Goal: Task Accomplishment & Management: Manage account settings

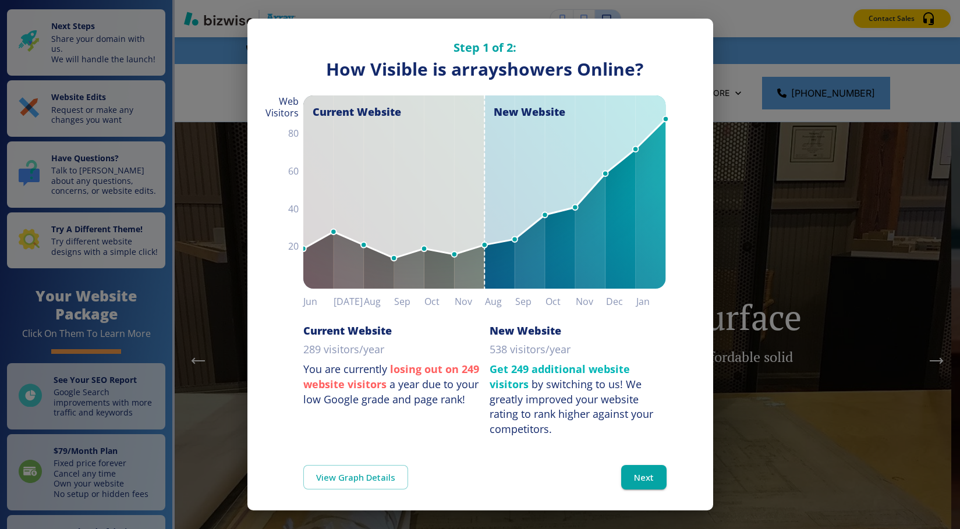
scroll to position [9, 0]
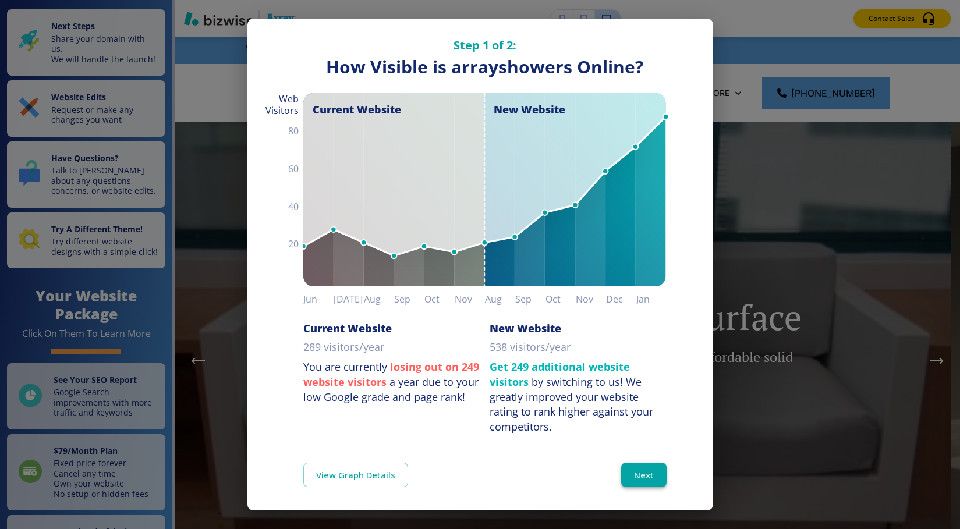
click at [634, 473] on button "Next" at bounding box center [643, 475] width 45 height 24
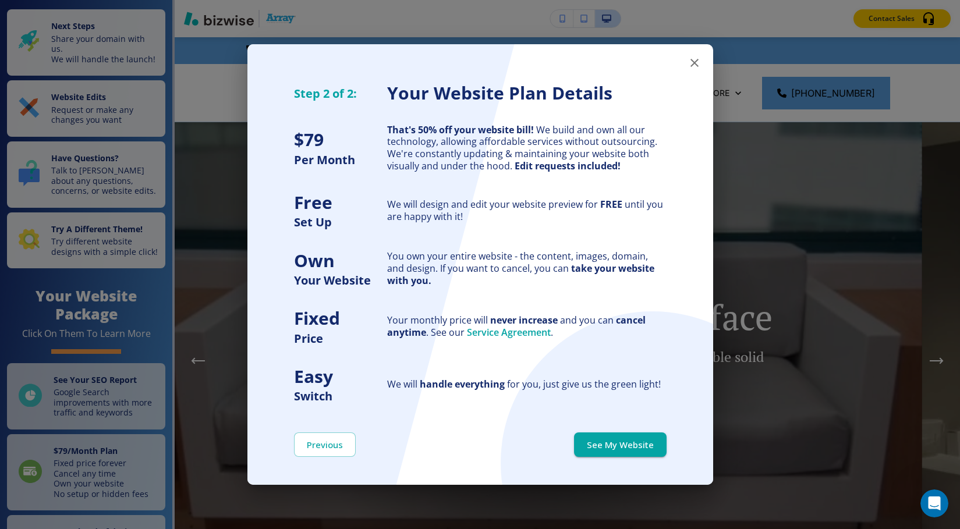
scroll to position [0, 0]
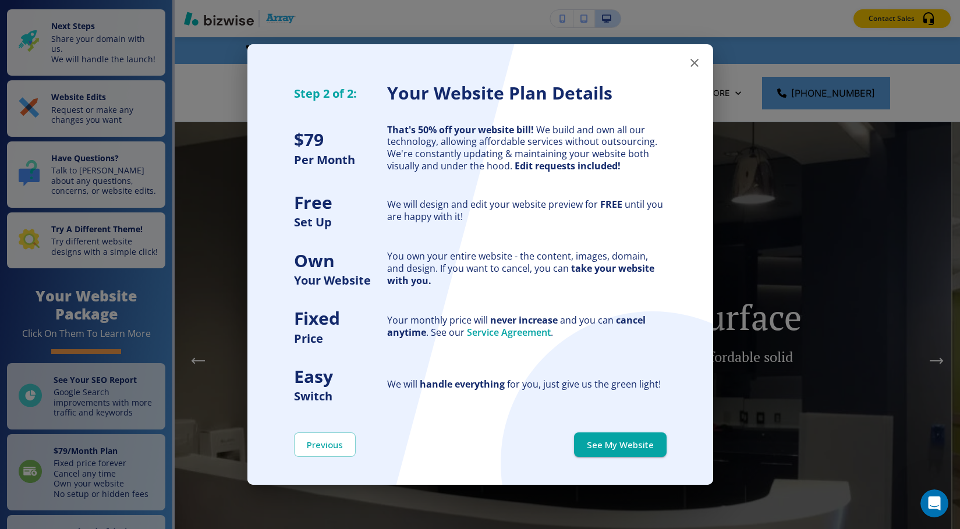
click at [695, 62] on icon "button" at bounding box center [694, 63] width 8 height 8
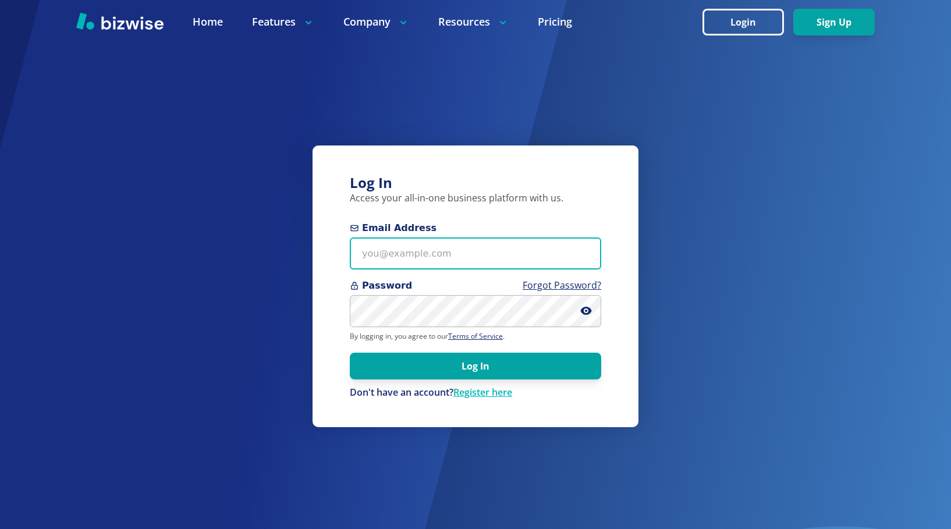
click at [379, 250] on input "Email Address" at bounding box center [475, 253] width 251 height 32
type input "[PERSON_NAME][EMAIL_ADDRESS][DOMAIN_NAME]"
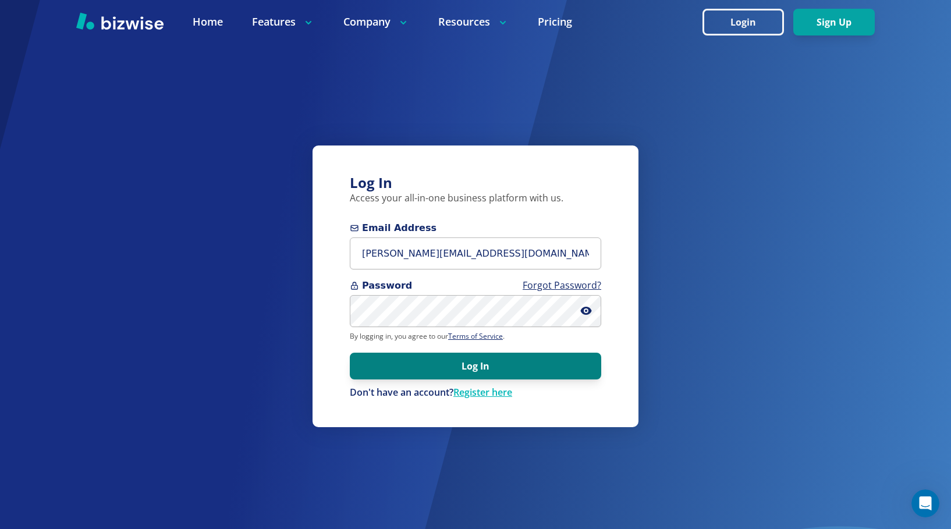
click at [459, 364] on button "Log In" at bounding box center [475, 366] width 251 height 27
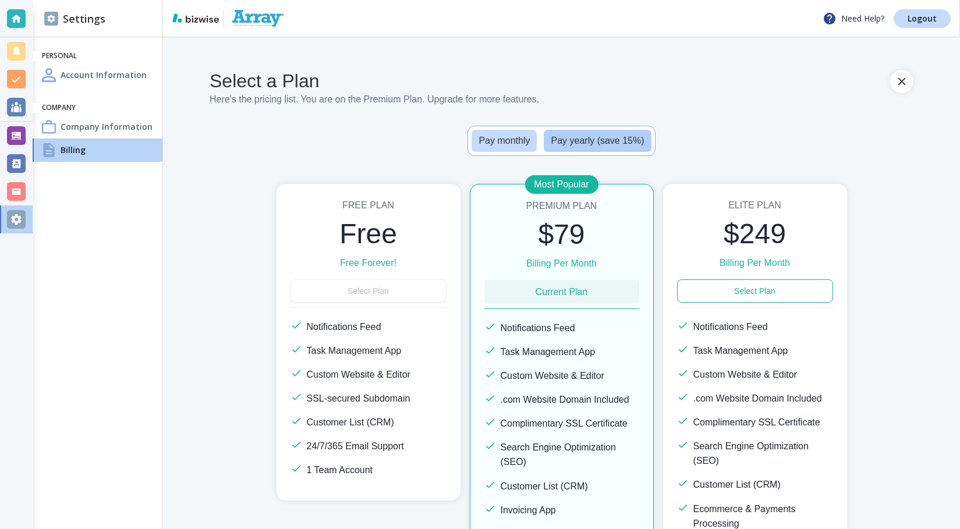
click at [574, 141] on button "Pay yearly (save 15%)" at bounding box center [597, 141] width 107 height 22
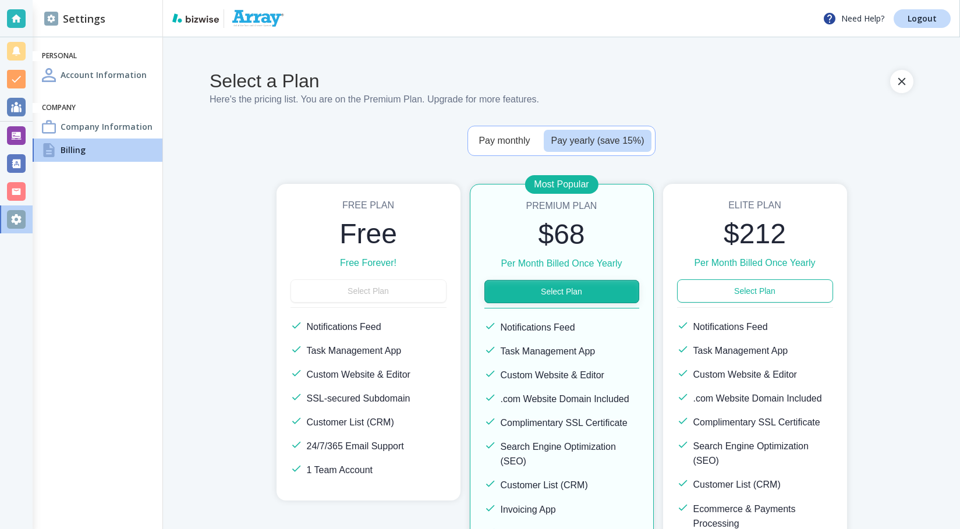
click at [560, 295] on button "Select Plan" at bounding box center [561, 291] width 155 height 23
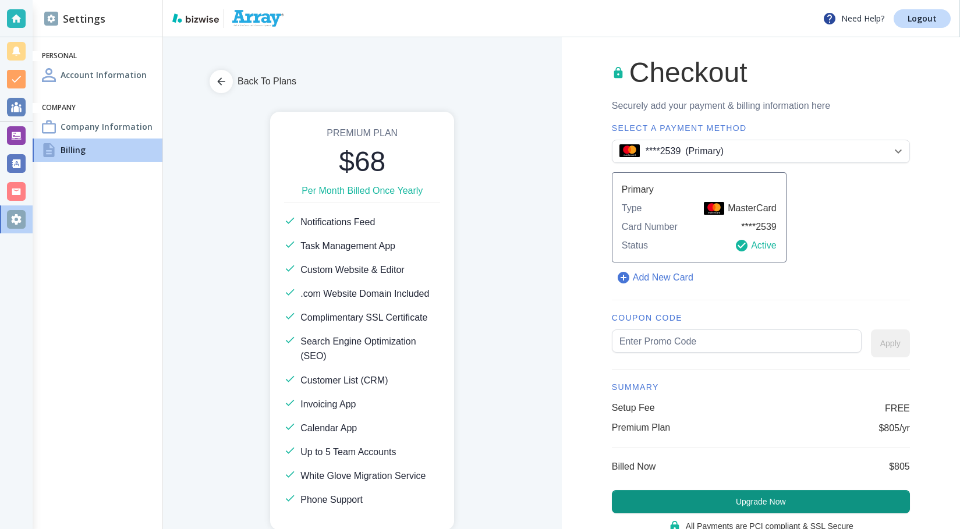
click at [891, 0] on body "Need Help? Logout Settings Personal Account Information Company Company Informa…" at bounding box center [480, 0] width 960 height 0
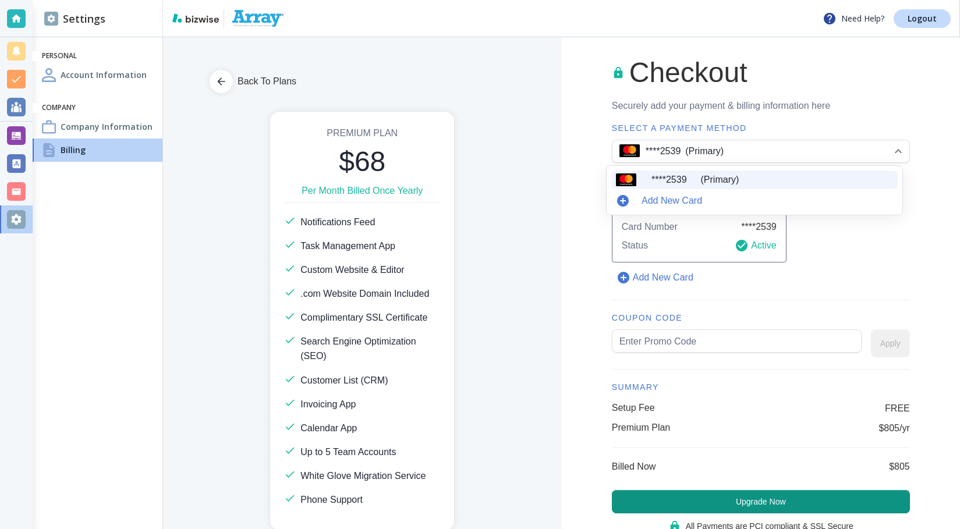
click at [870, 105] on div at bounding box center [480, 264] width 960 height 529
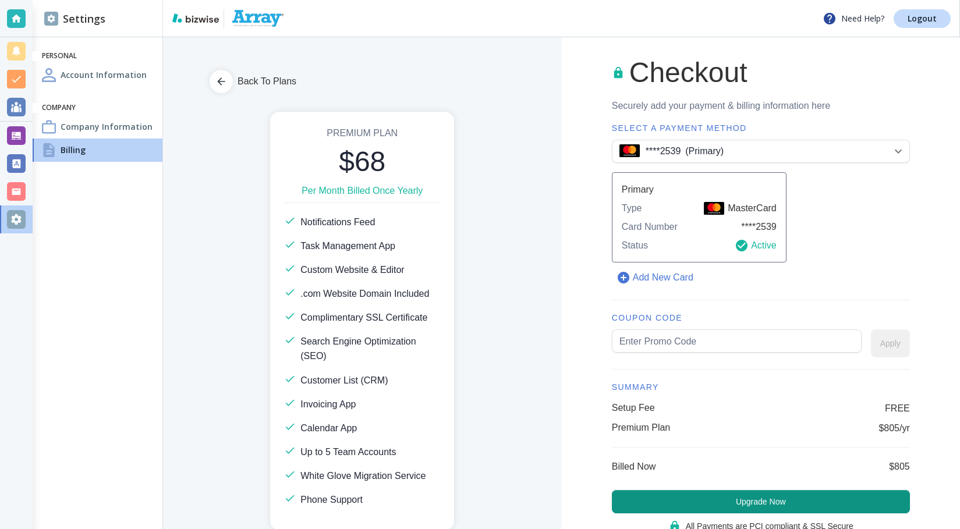
click at [681, 0] on body "Need Help? Logout Settings Personal Account Information Company Company Informa…" at bounding box center [480, 0] width 960 height 0
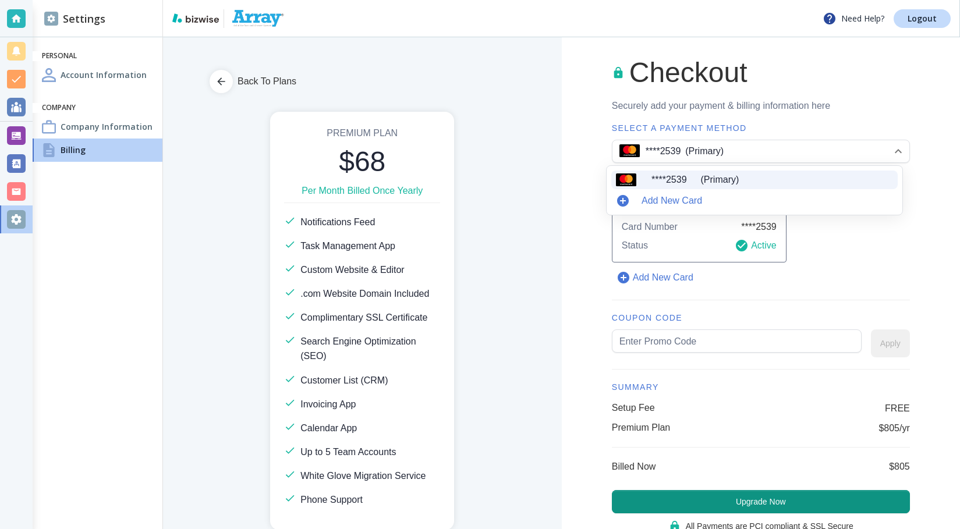
click at [669, 198] on p "Add New Card" at bounding box center [671, 201] width 61 height 14
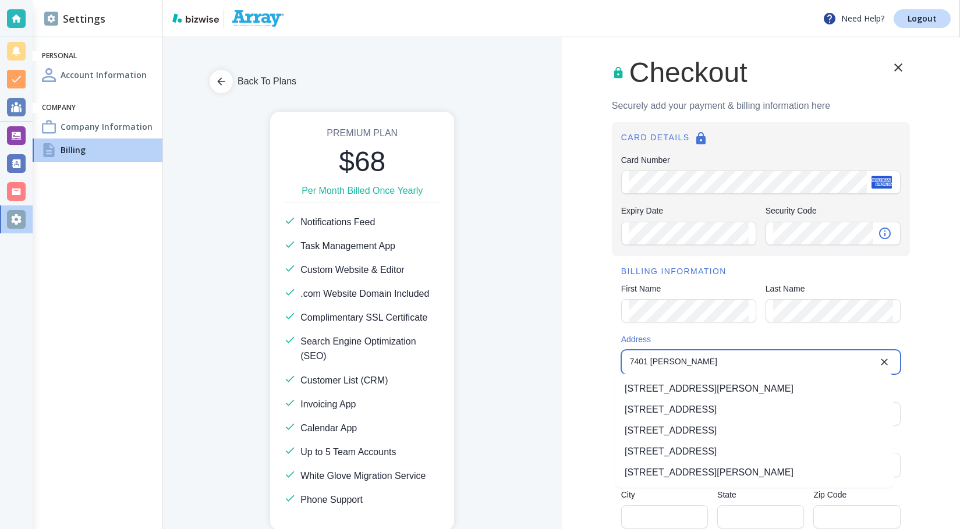
click at [708, 391] on li "7401 Adrianne Pl, Bartlett, TN, USA" at bounding box center [754, 388] width 278 height 21
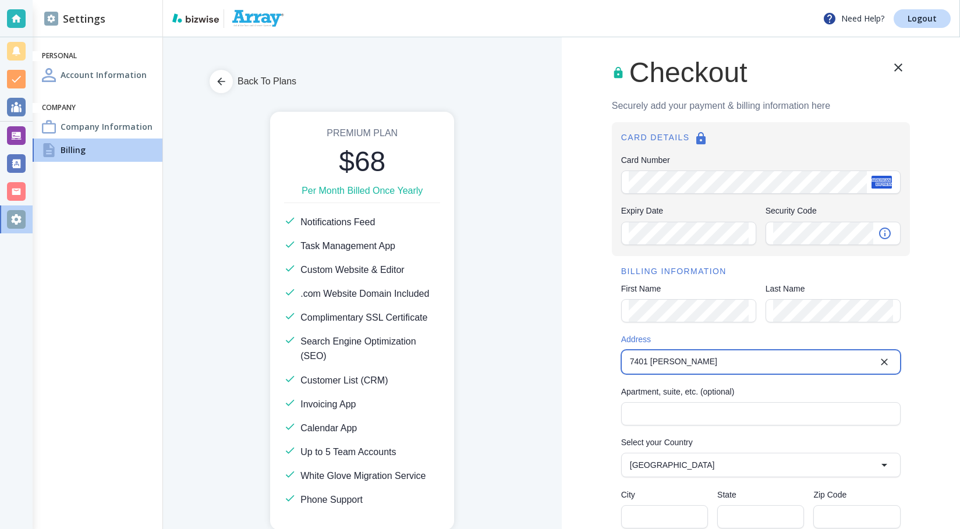
type input "7401 Adrianne Place"
type input "Bartlett"
type input "TN"
type input "38133"
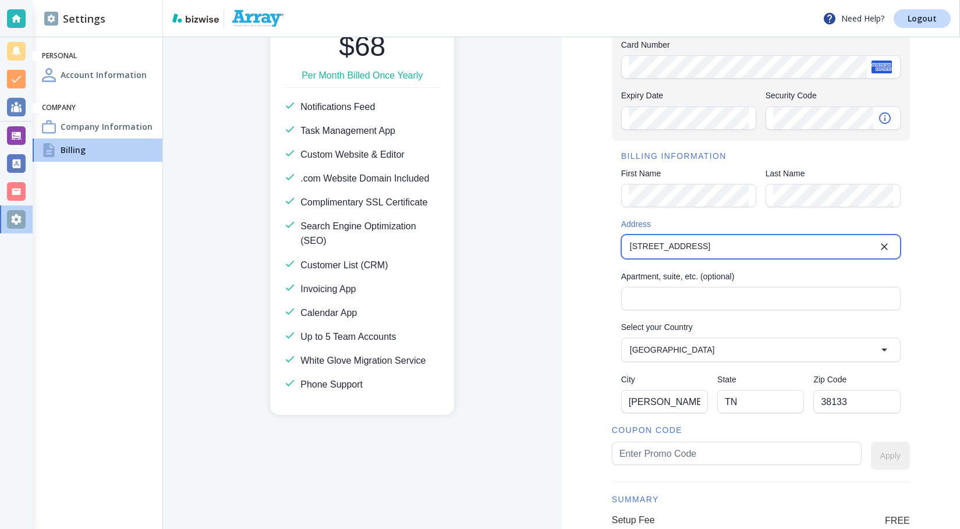
scroll to position [116, 0]
type input "7401 Adrianne Place"
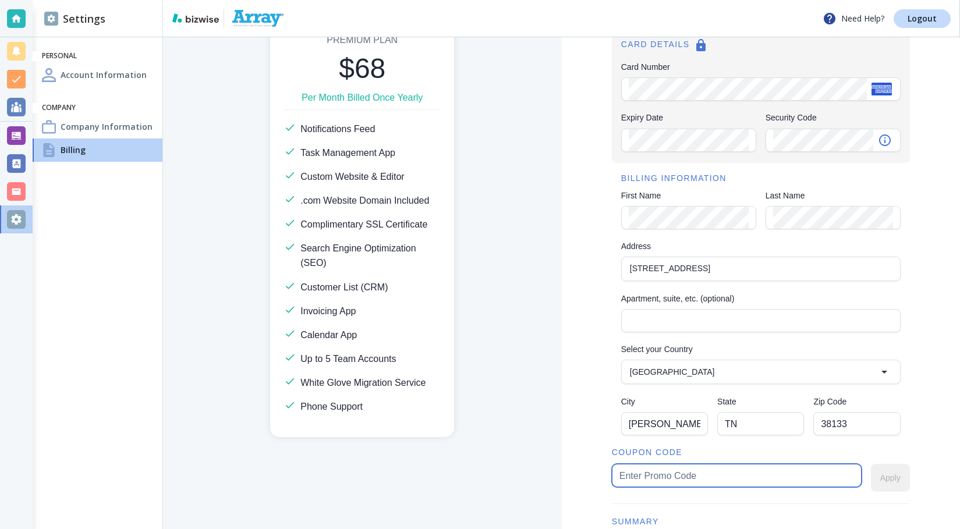
scroll to position [0, 0]
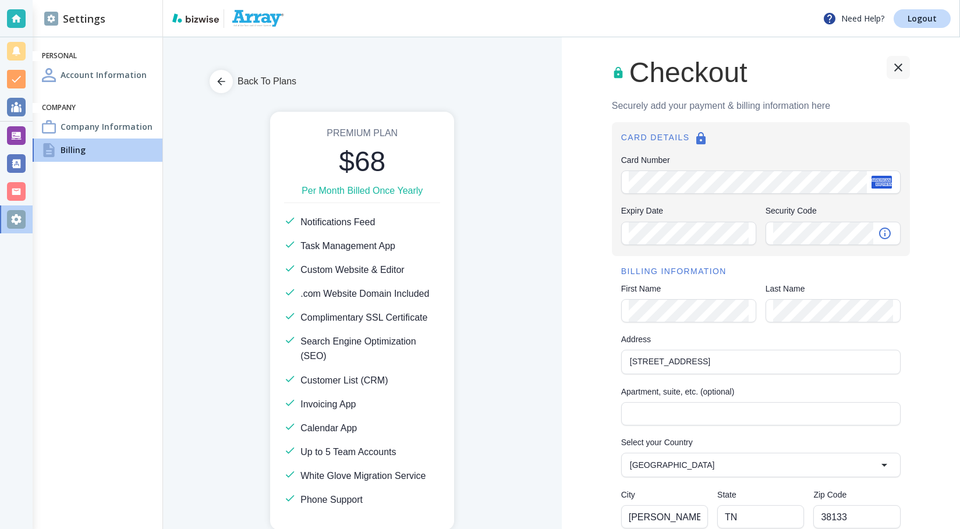
click at [894, 65] on icon "button" at bounding box center [898, 68] width 14 height 14
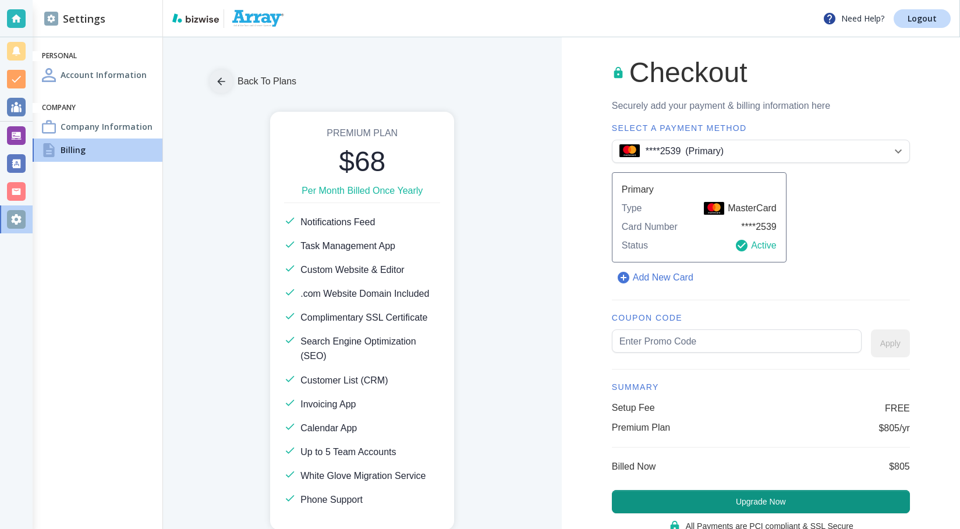
click at [222, 78] on icon "button" at bounding box center [221, 82] width 12 height 12
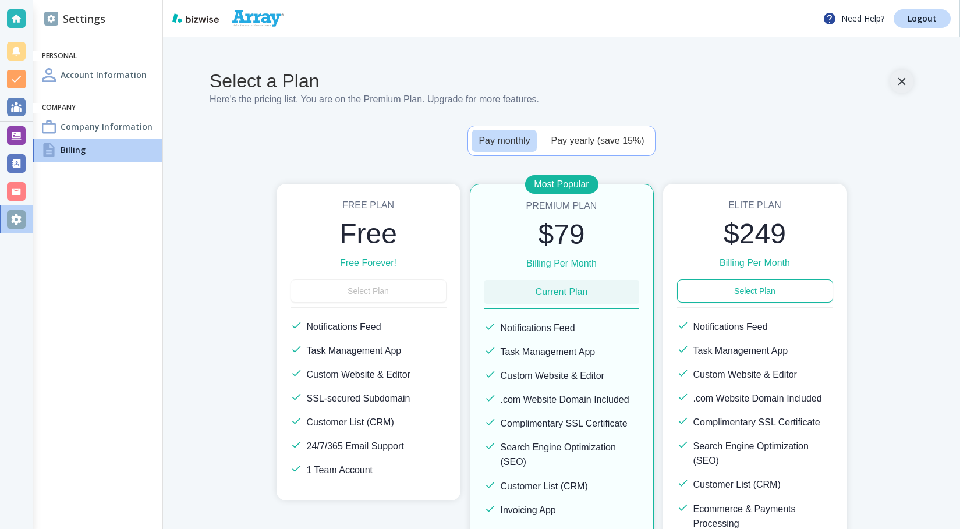
click at [895, 81] on icon "button" at bounding box center [901, 81] width 13 height 13
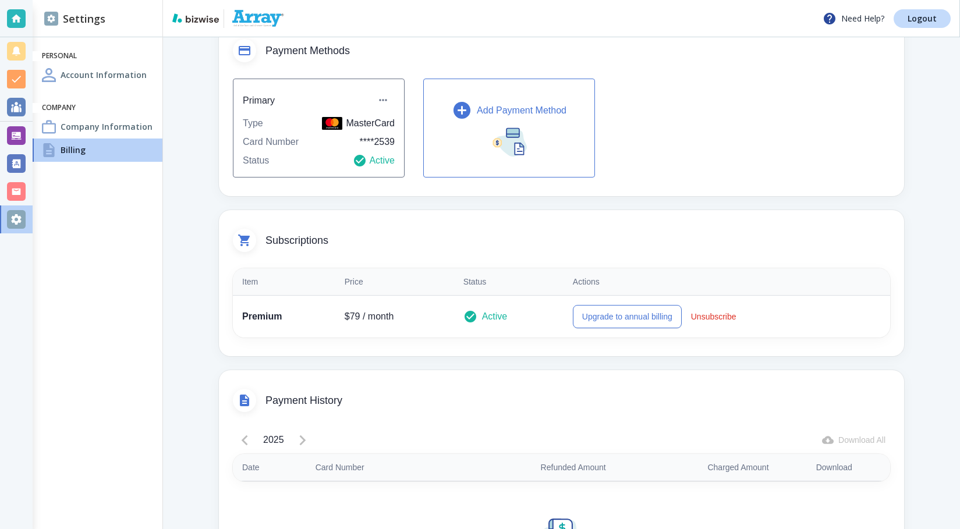
scroll to position [58, 0]
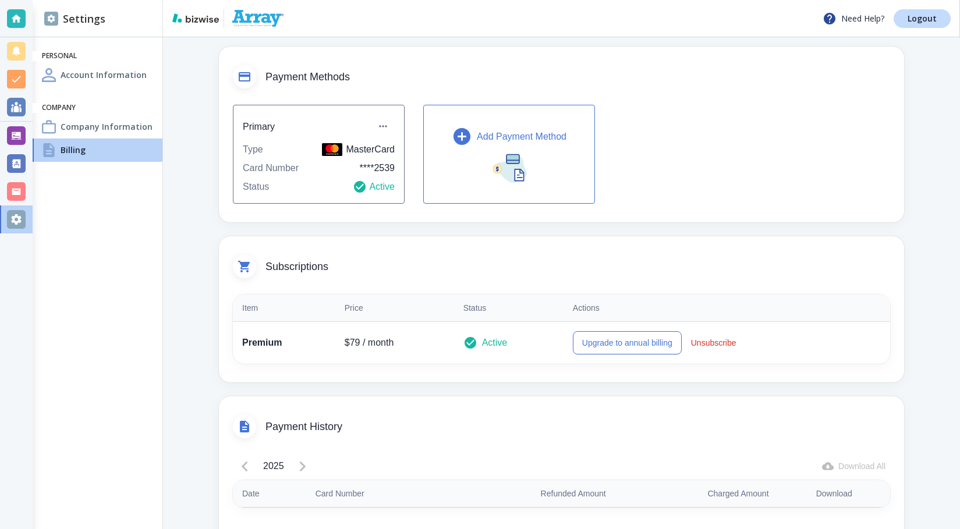
click at [455, 135] on icon "button" at bounding box center [461, 136] width 17 height 17
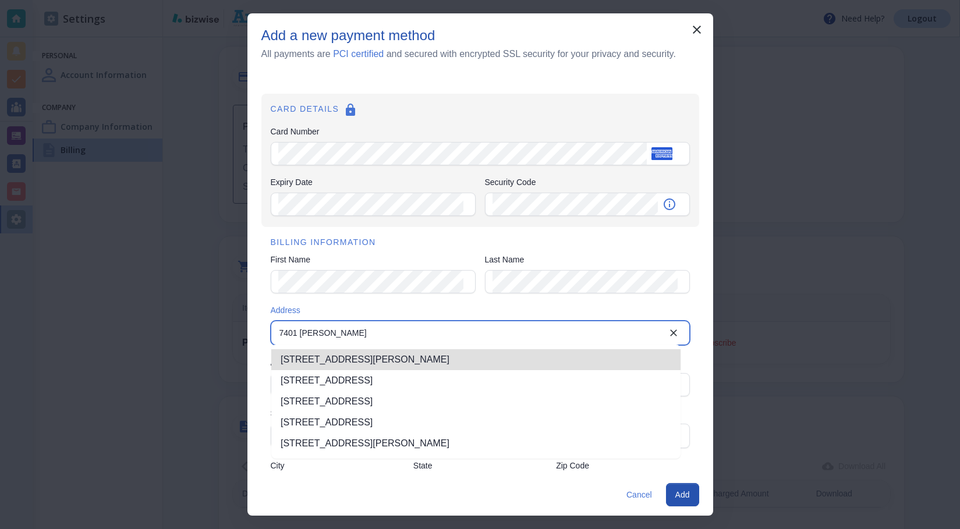
click at [412, 356] on li "7401 Adrianne Pl, Bartlett, TN, USA" at bounding box center [475, 359] width 409 height 21
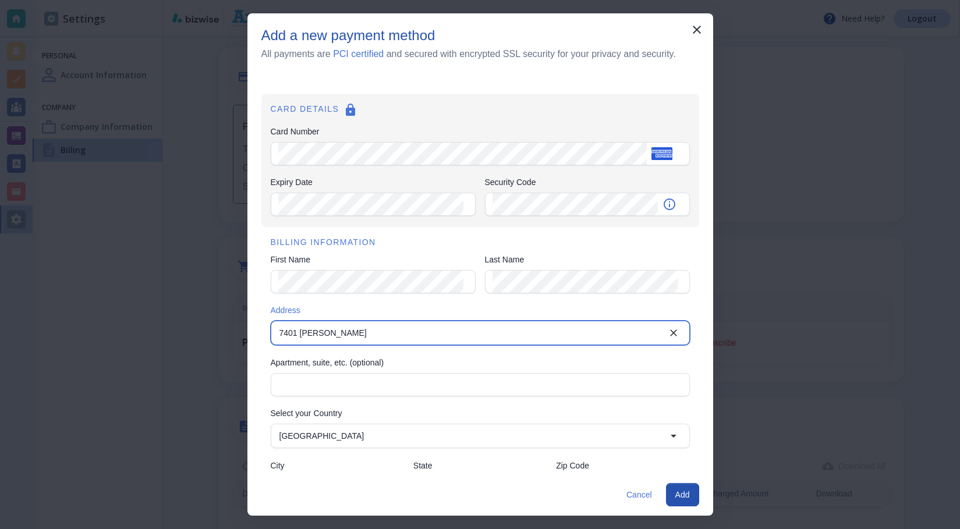
type input "7401 Adrianne Place"
type input "Bartlett"
type input "TN"
type input "38133"
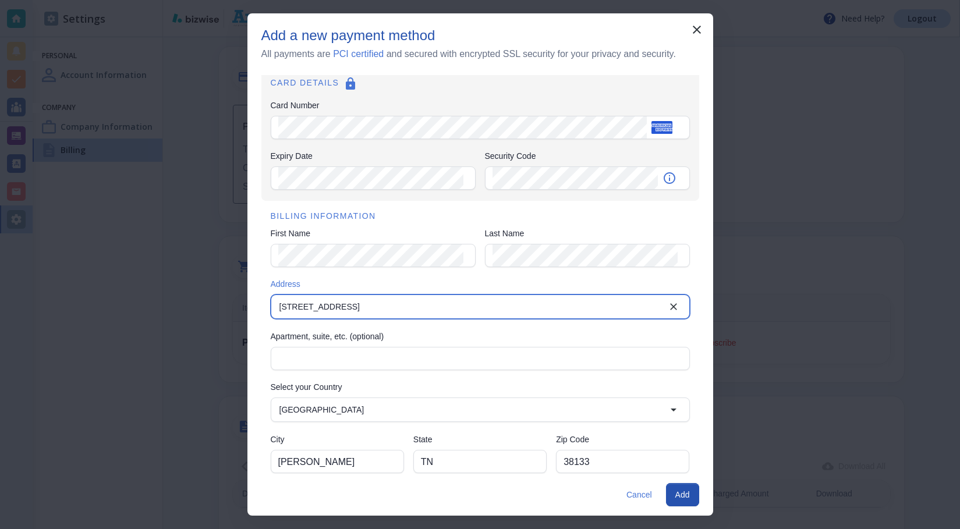
scroll to position [41, 0]
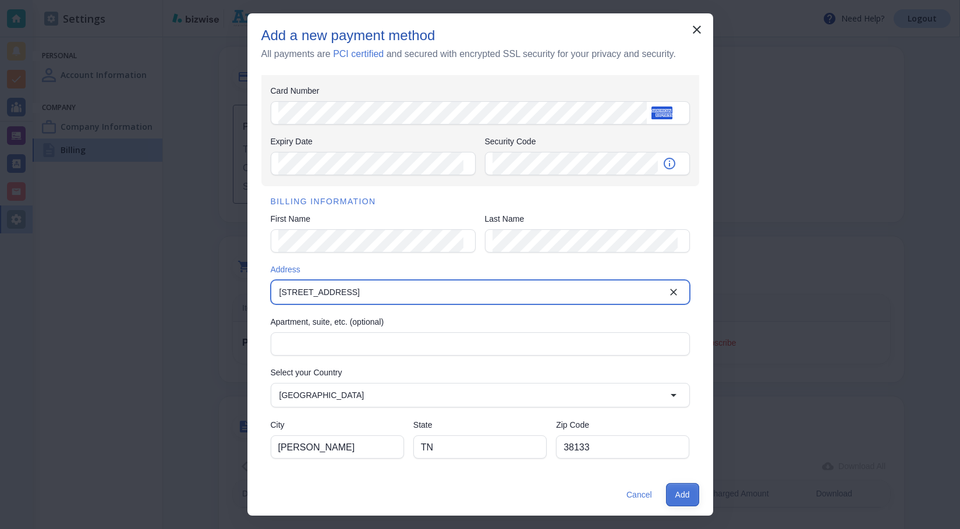
type input "7401 Adrianne Place"
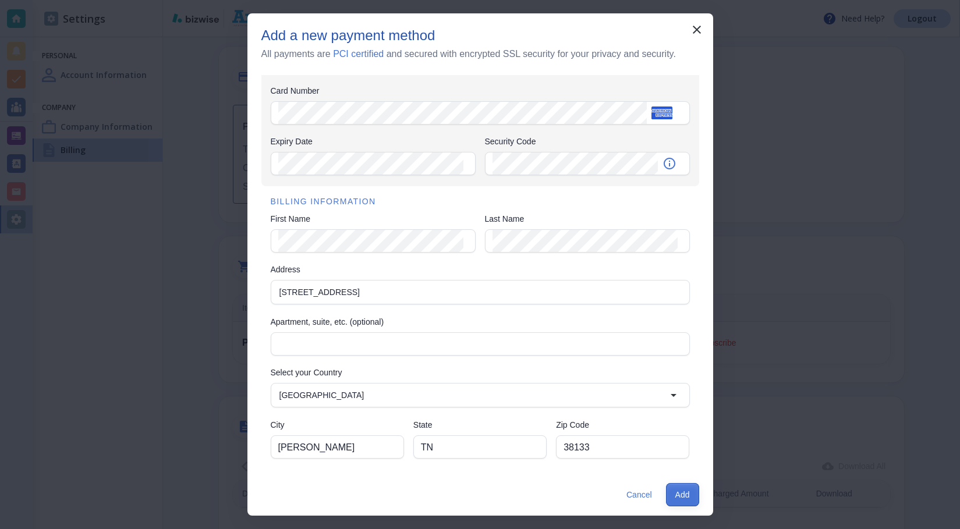
click at [674, 491] on button "Add" at bounding box center [682, 494] width 33 height 23
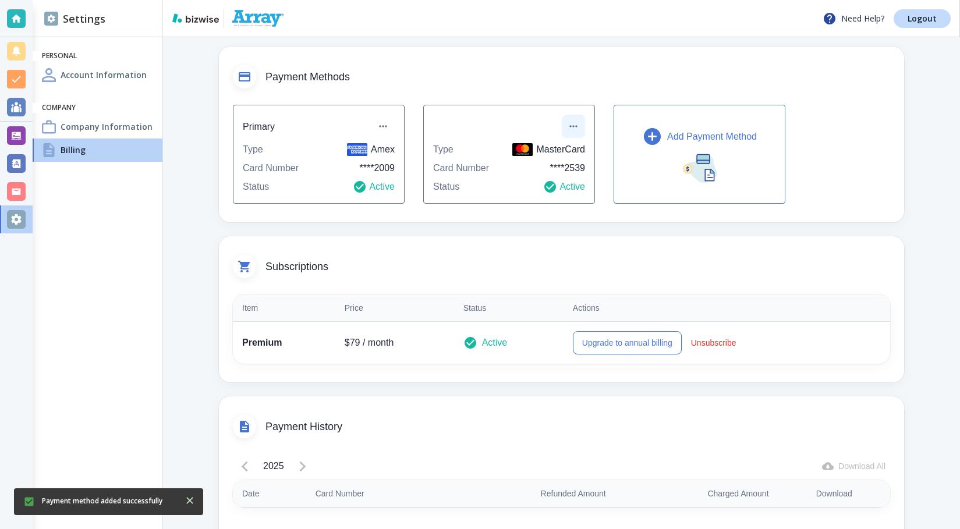
click at [575, 122] on icon "button" at bounding box center [573, 126] width 12 height 12
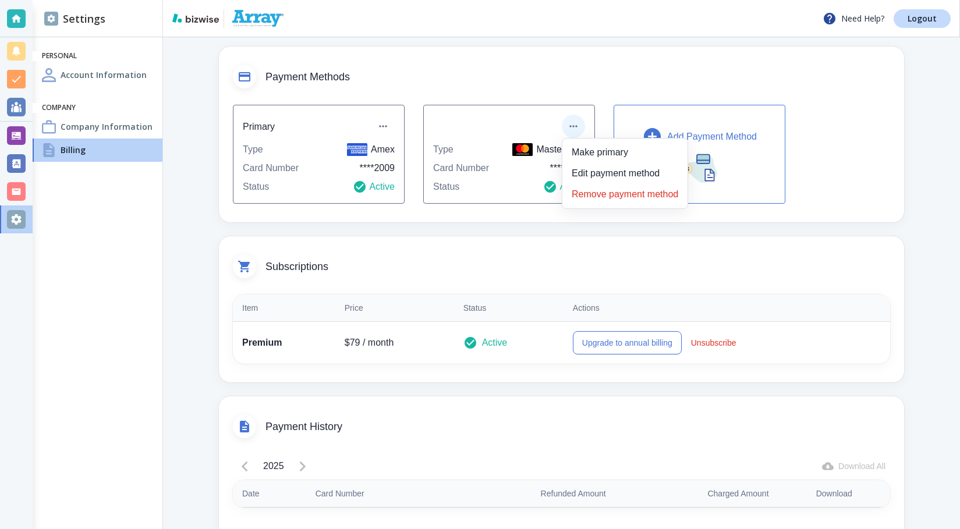
click at [605, 196] on li "Remove payment method" at bounding box center [625, 194] width 116 height 19
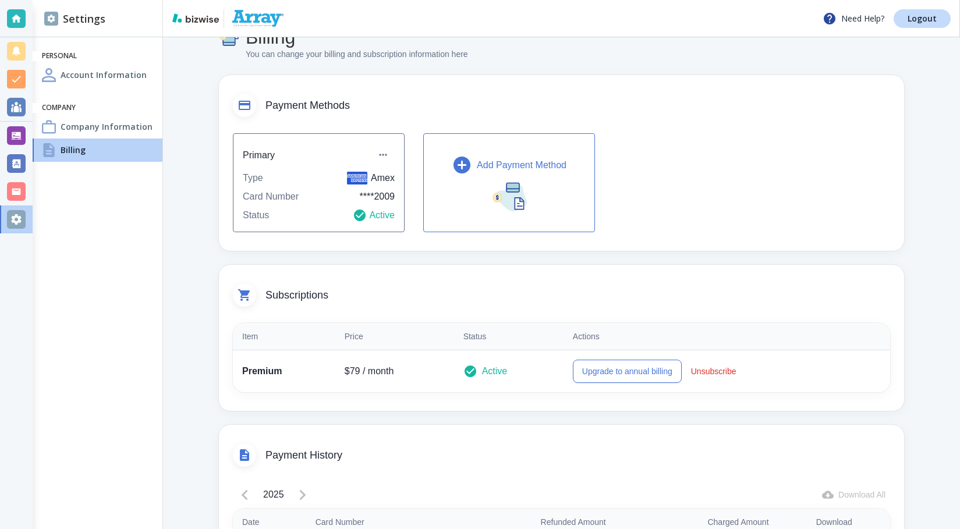
scroll to position [25, 0]
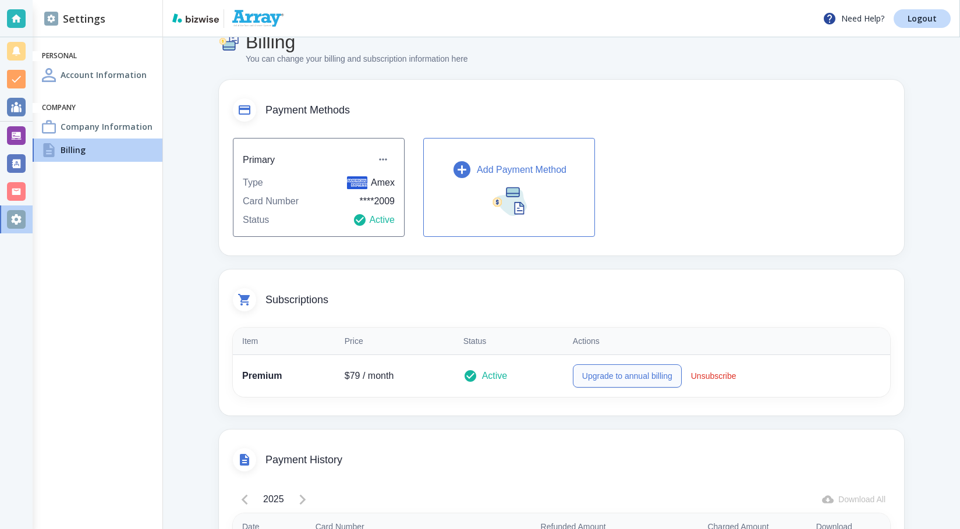
click at [626, 375] on button "Upgrade to annual billing" at bounding box center [627, 375] width 109 height 23
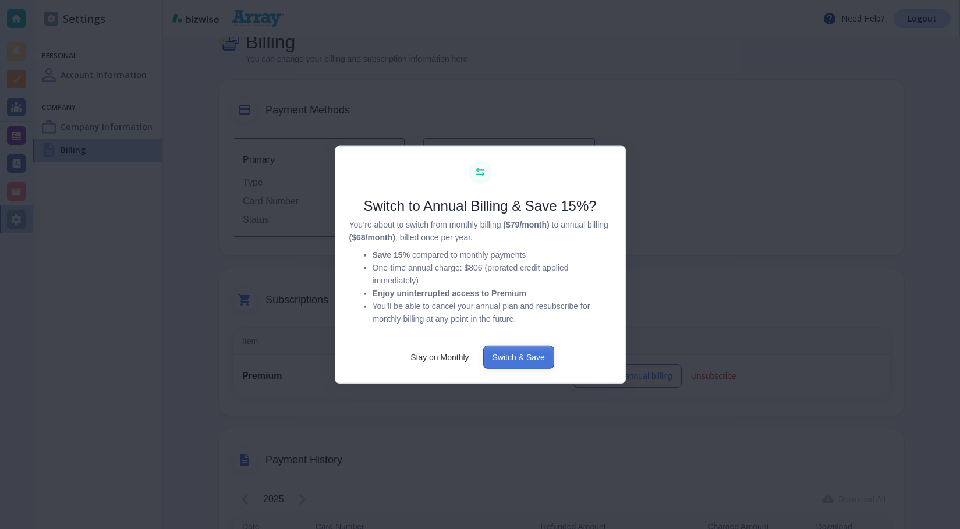
click at [516, 358] on button "Switch & Save" at bounding box center [518, 357] width 71 height 23
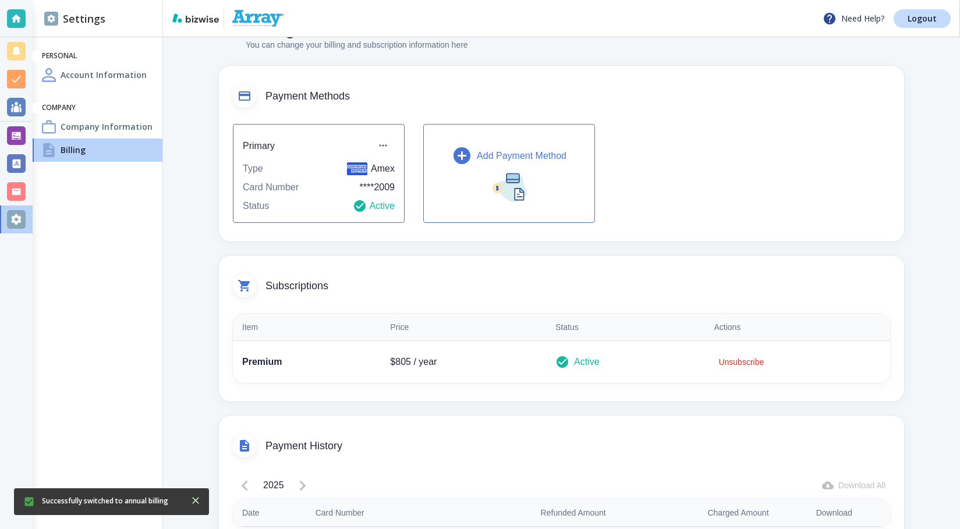
scroll to position [0, 0]
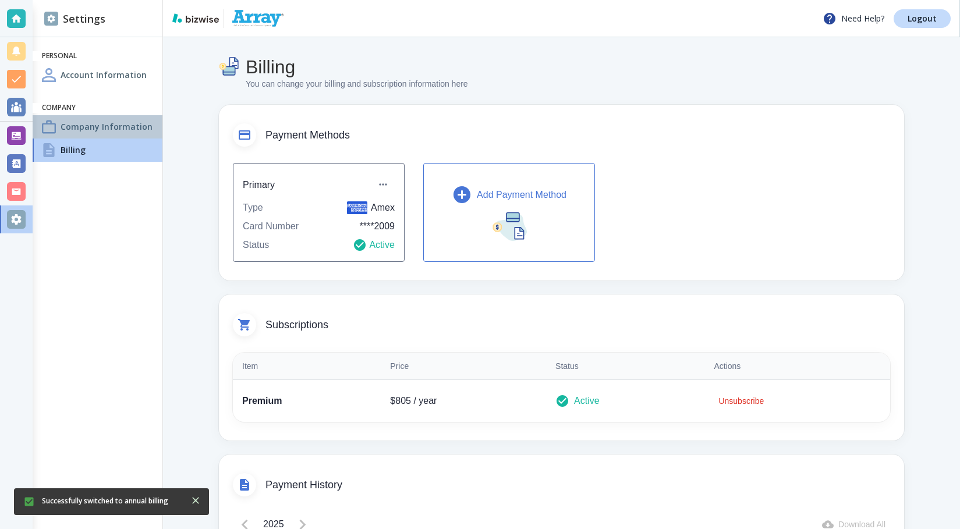
click at [116, 119] on div "Company Information" at bounding box center [98, 126] width 130 height 23
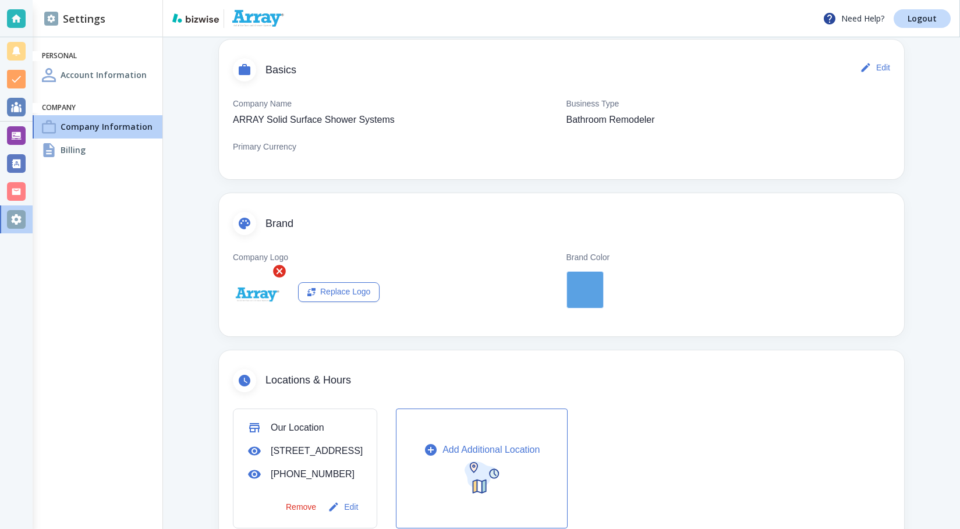
scroll to position [3, 0]
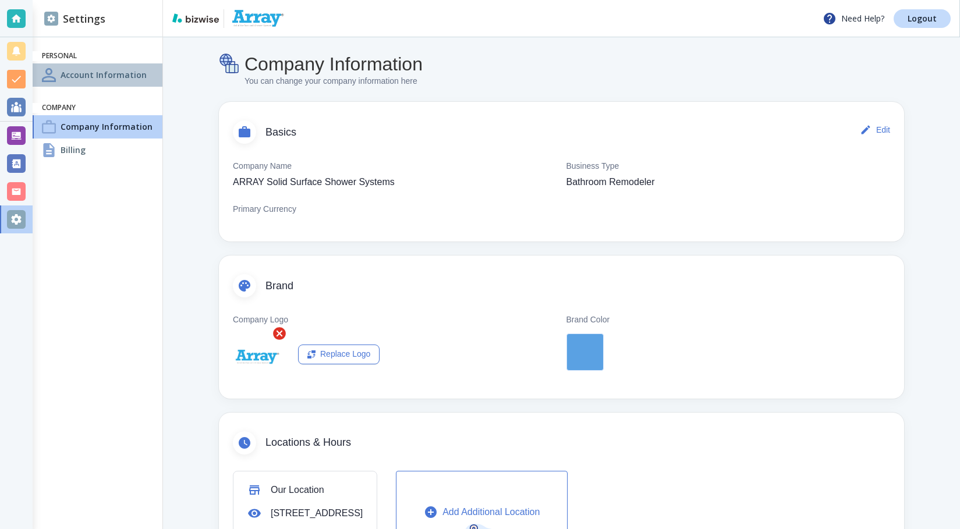
click at [120, 69] on h4 "Account Information" at bounding box center [104, 75] width 86 height 12
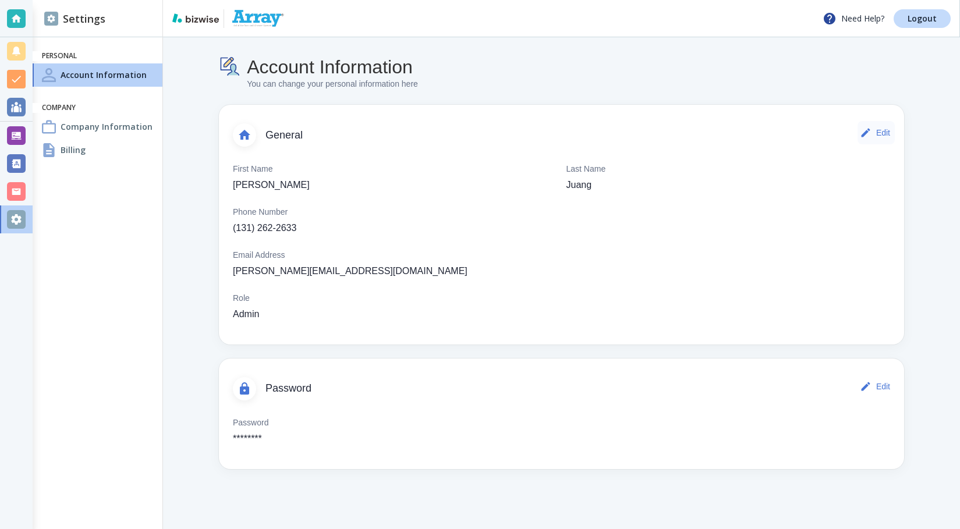
click at [886, 133] on button "Edit" at bounding box center [875, 132] width 37 height 23
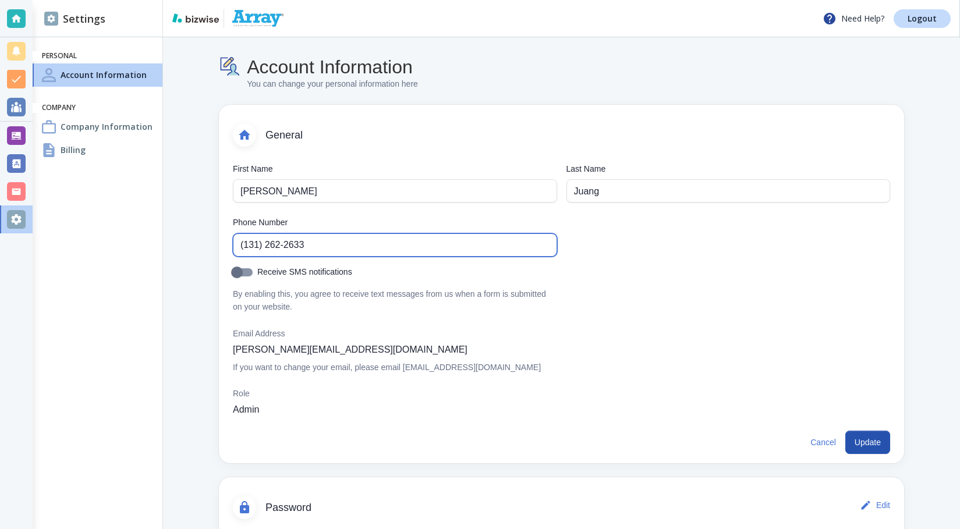
click at [248, 245] on input "(131) 262-2633" at bounding box center [394, 245] width 309 height 22
type input "(312) 622-633"
click at [249, 273] on input "Receive SMS notifications" at bounding box center [237, 275] width 66 height 22
checkbox input "true"
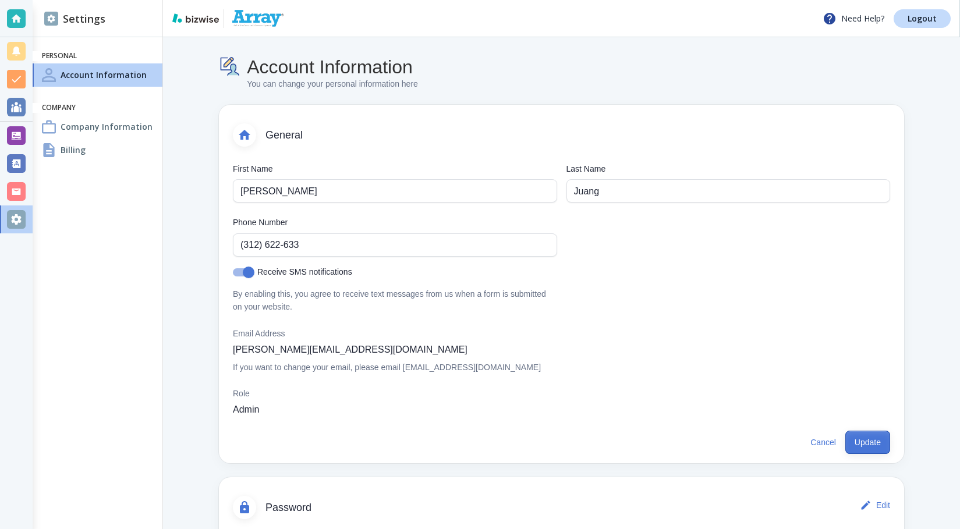
click at [855, 440] on button "Update" at bounding box center [867, 442] width 45 height 23
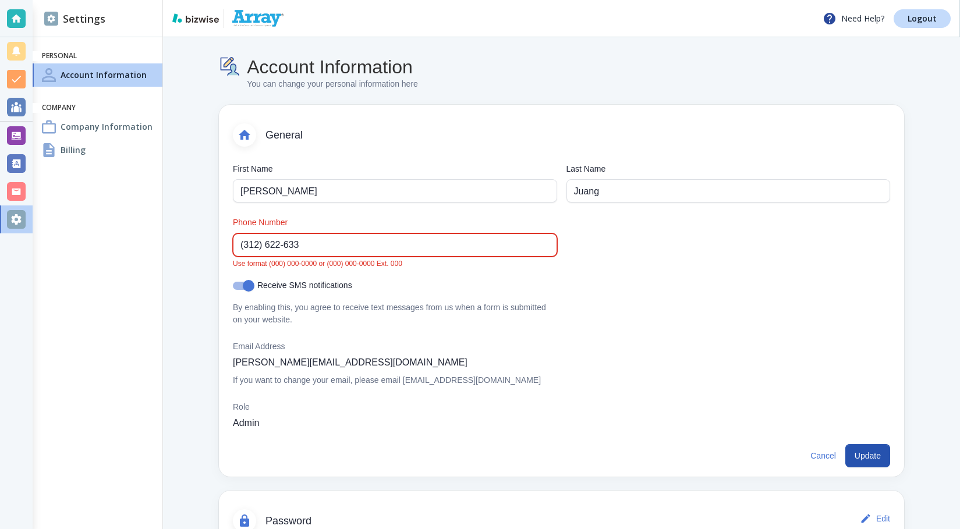
click at [300, 243] on input "(312) 622-633" at bounding box center [394, 245] width 309 height 22
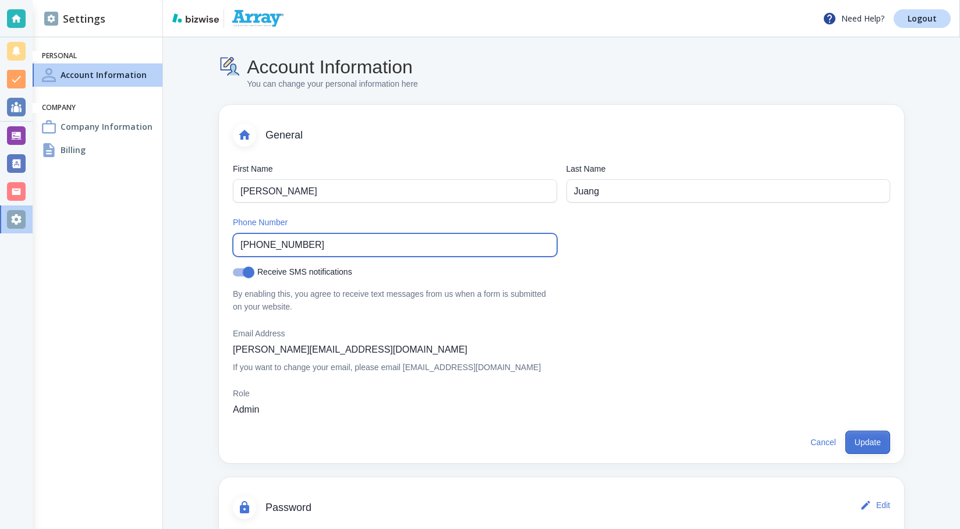
type input "[PHONE_NUMBER]"
click at [864, 443] on button "Update" at bounding box center [867, 442] width 45 height 23
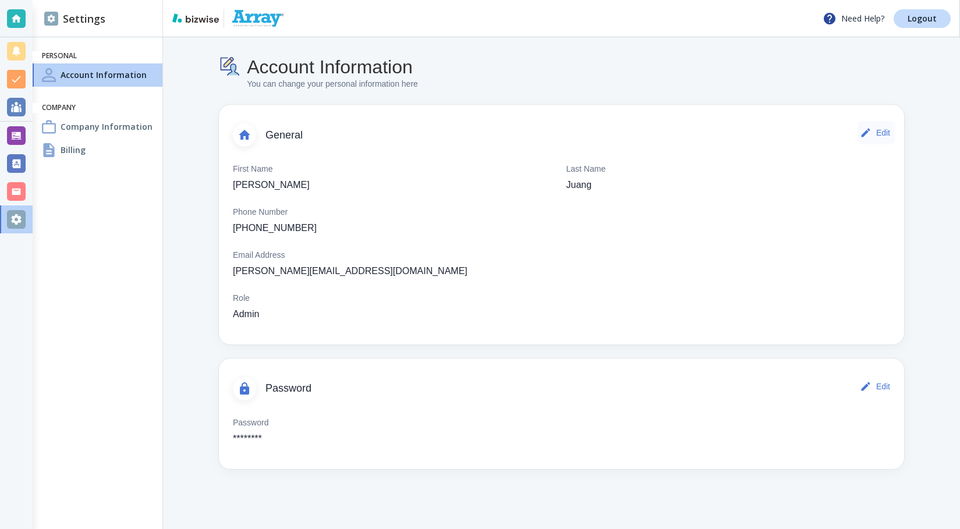
click at [876, 129] on button "Edit" at bounding box center [875, 132] width 37 height 23
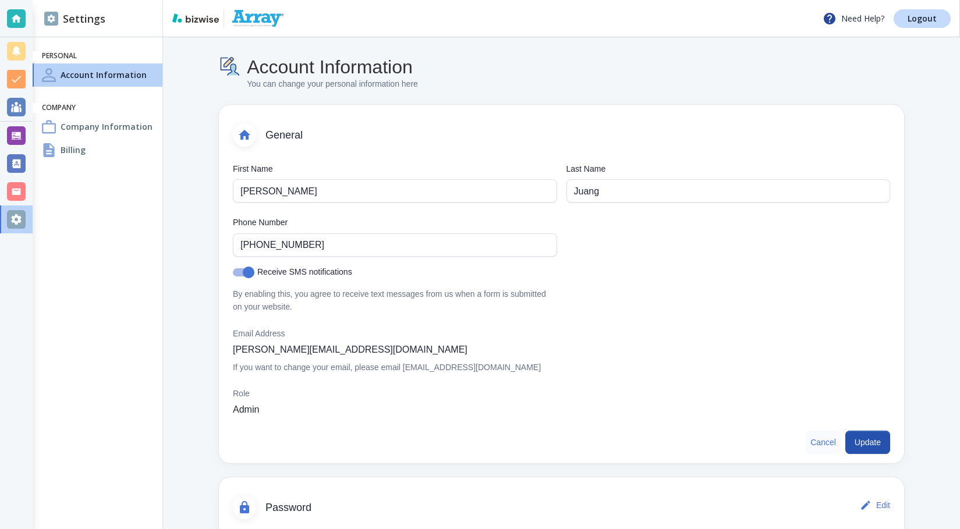
click at [811, 442] on button "Cancel" at bounding box center [822, 442] width 35 height 23
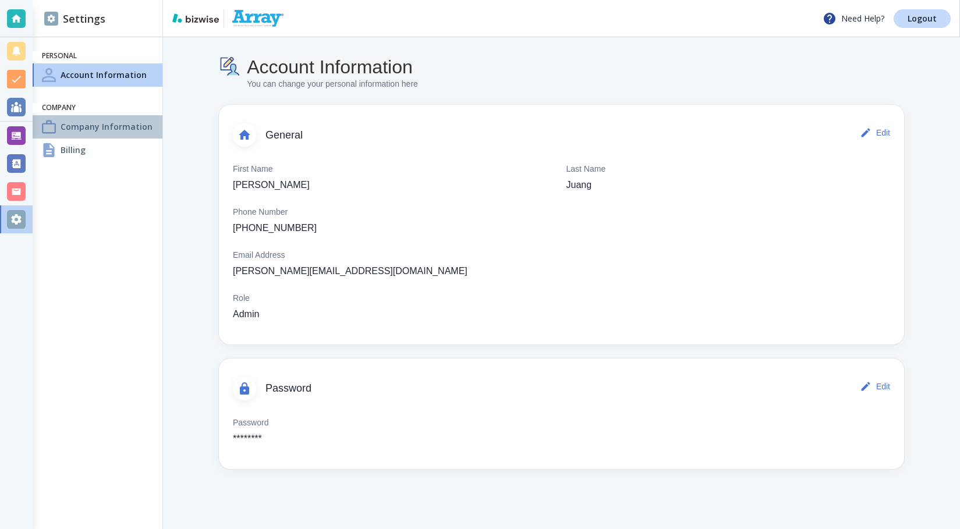
click at [90, 129] on h4 "Company Information" at bounding box center [107, 126] width 92 height 12
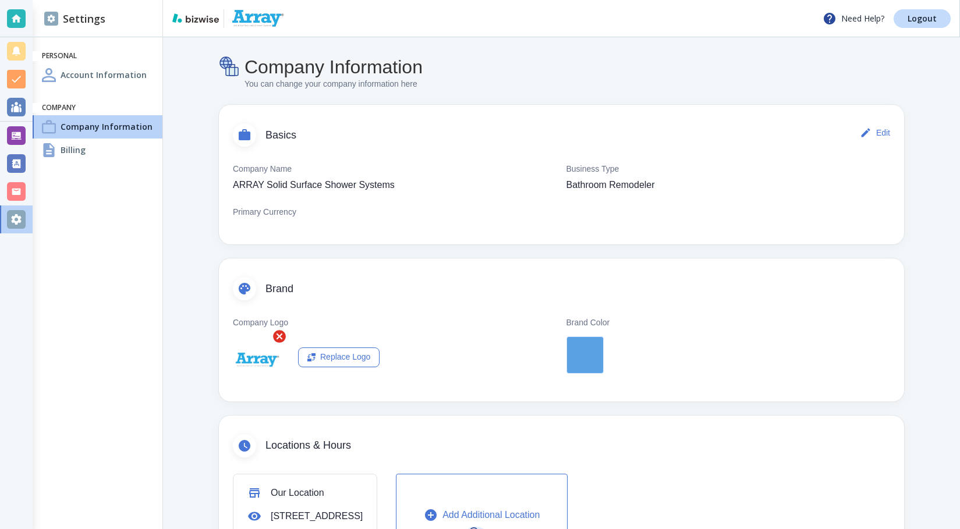
click at [87, 74] on h4 "Account Information" at bounding box center [104, 75] width 86 height 12
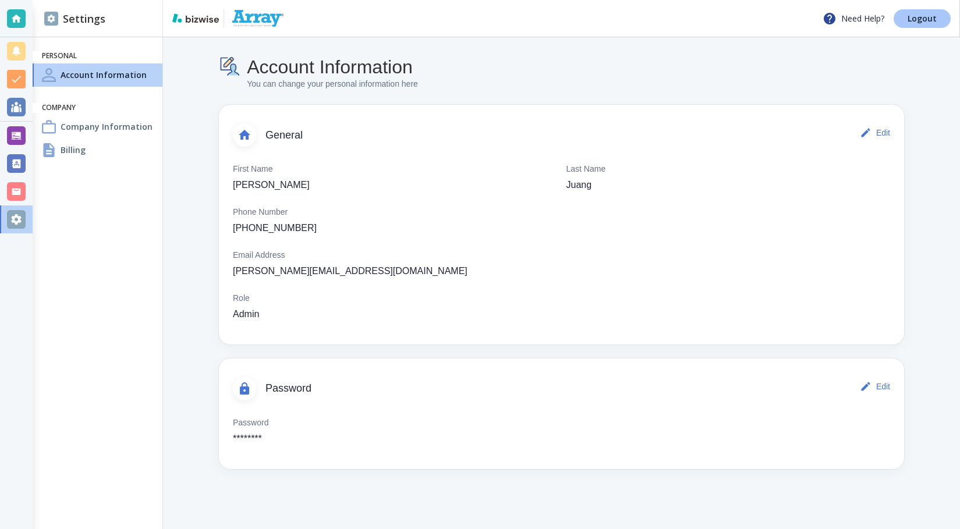
click at [916, 24] on link "Logout" at bounding box center [921, 18] width 57 height 19
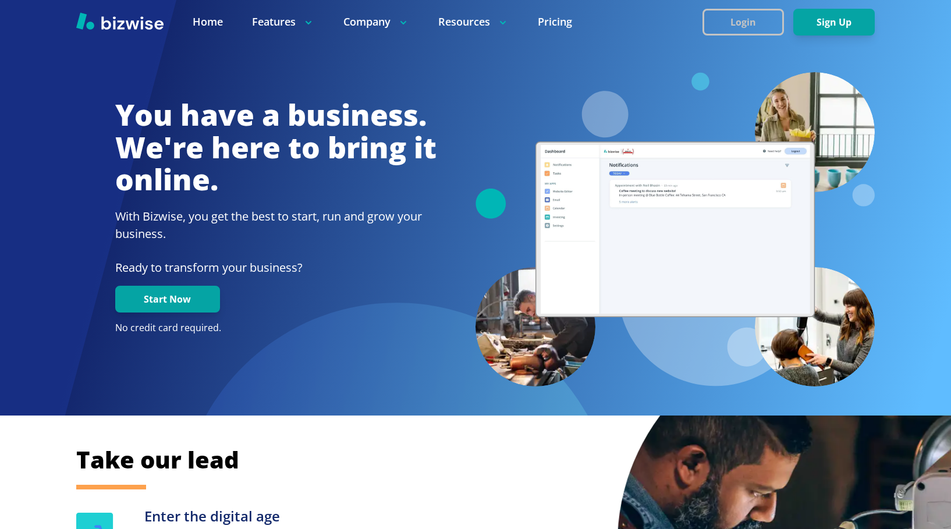
click at [738, 20] on button "Login" at bounding box center [742, 22] width 81 height 27
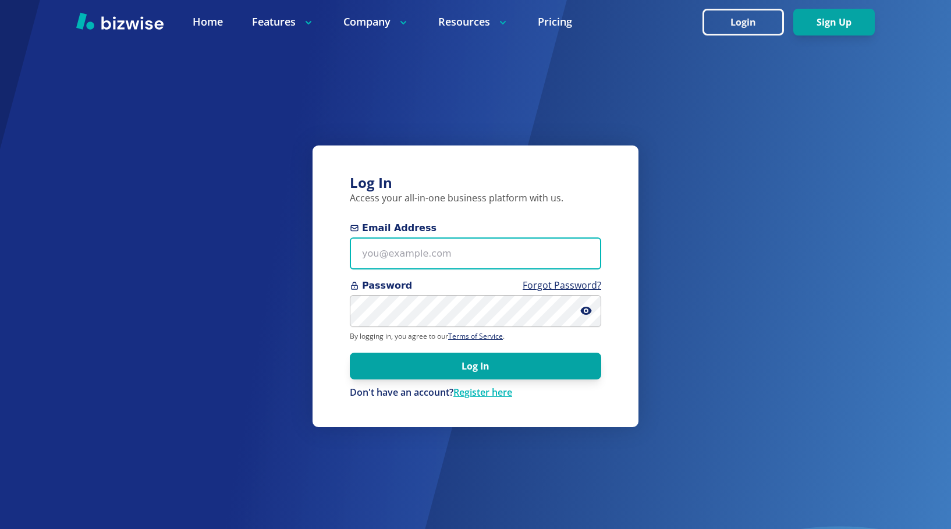
click at [403, 253] on input "Email Address" at bounding box center [475, 253] width 251 height 32
type input "[PERSON_NAME][EMAIL_ADDRESS][DOMAIN_NAME]"
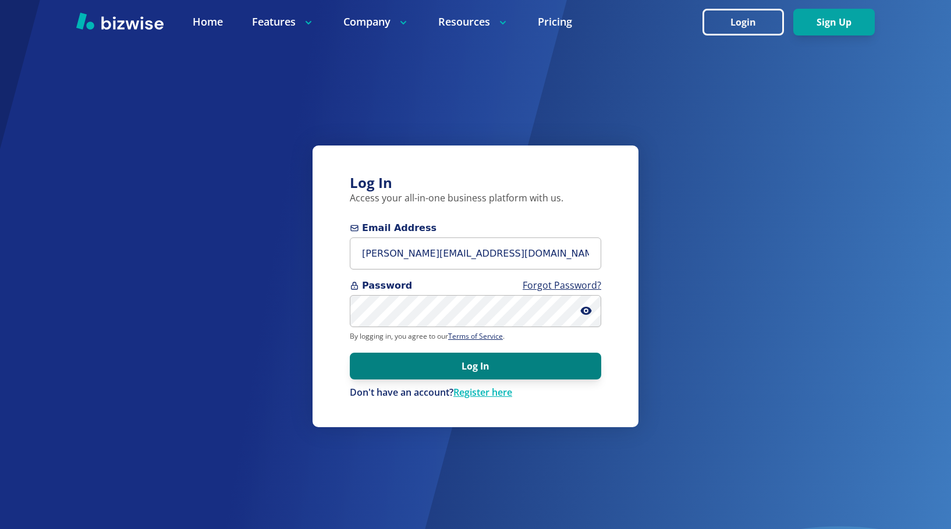
click at [475, 366] on button "Log In" at bounding box center [475, 366] width 251 height 27
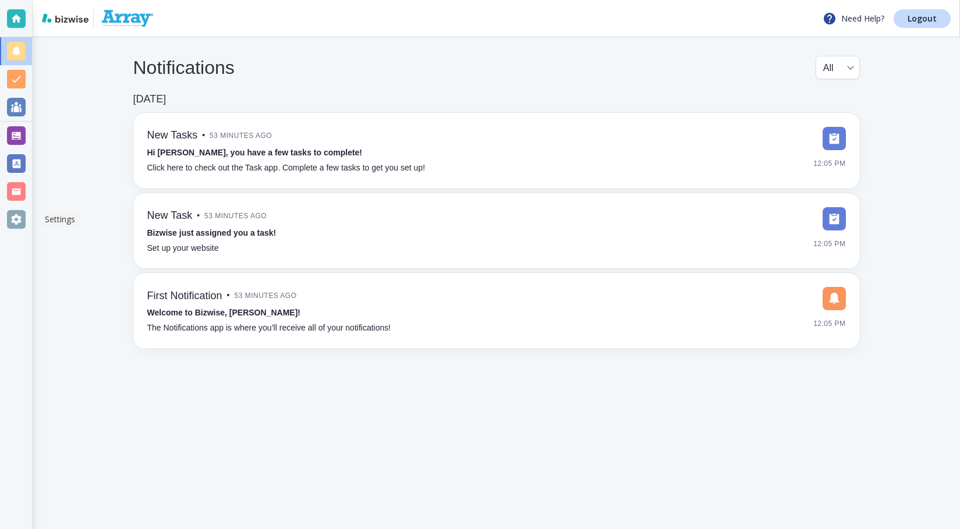
click at [15, 216] on div at bounding box center [16, 219] width 19 height 19
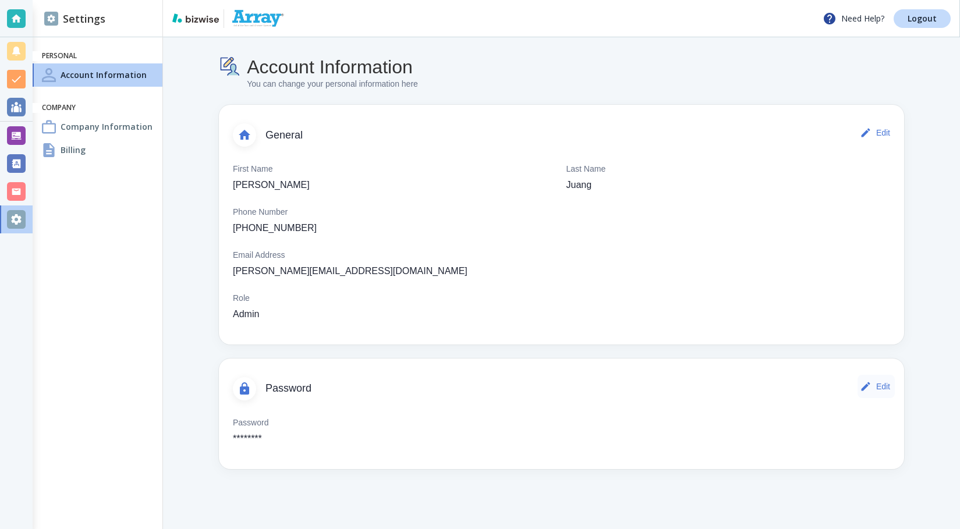
click at [882, 385] on button "Edit" at bounding box center [875, 386] width 37 height 23
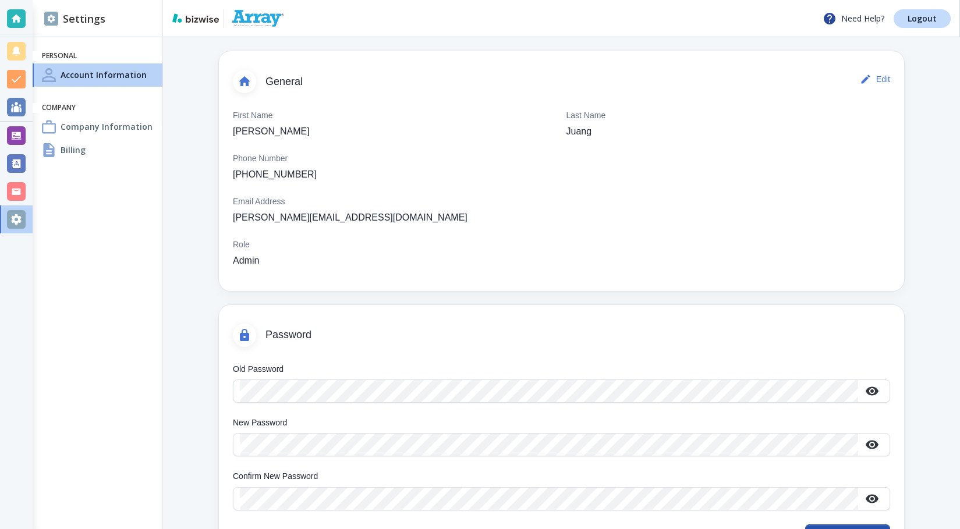
scroll to position [81, 0]
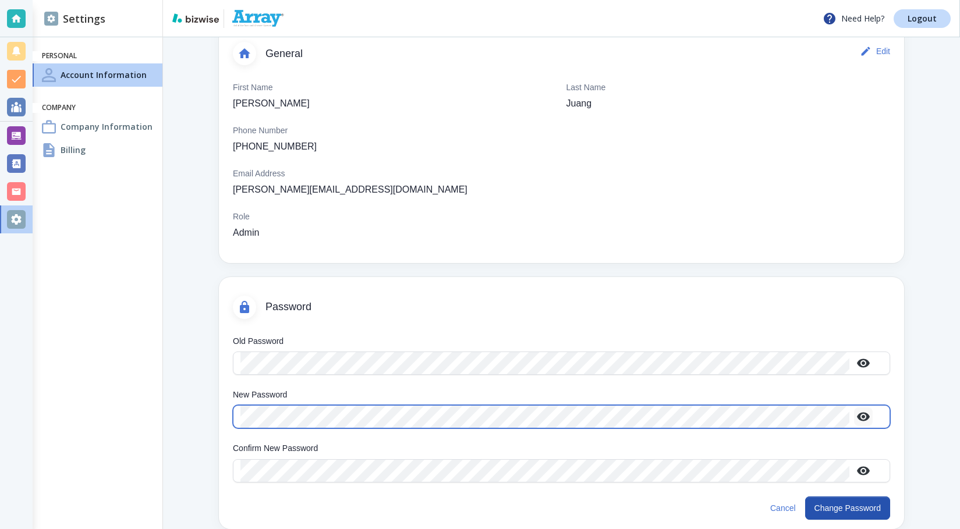
click at [861, 416] on icon "button" at bounding box center [863, 417] width 14 height 14
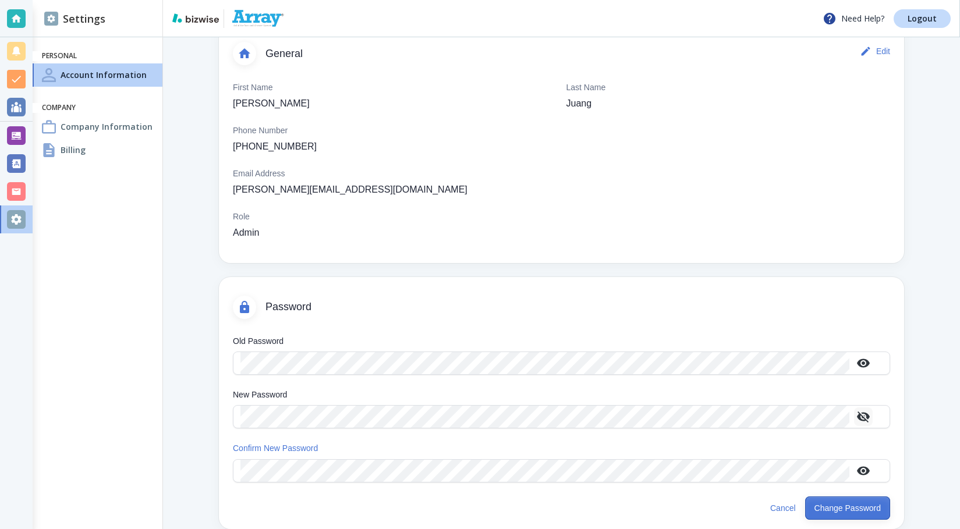
click at [837, 507] on button "Change Password" at bounding box center [847, 507] width 85 height 23
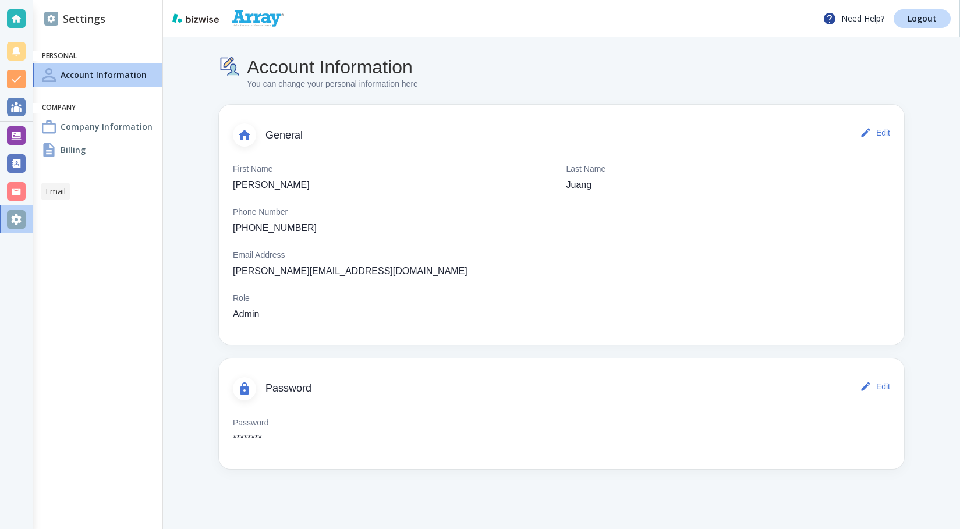
click at [17, 186] on div at bounding box center [16, 191] width 19 height 19
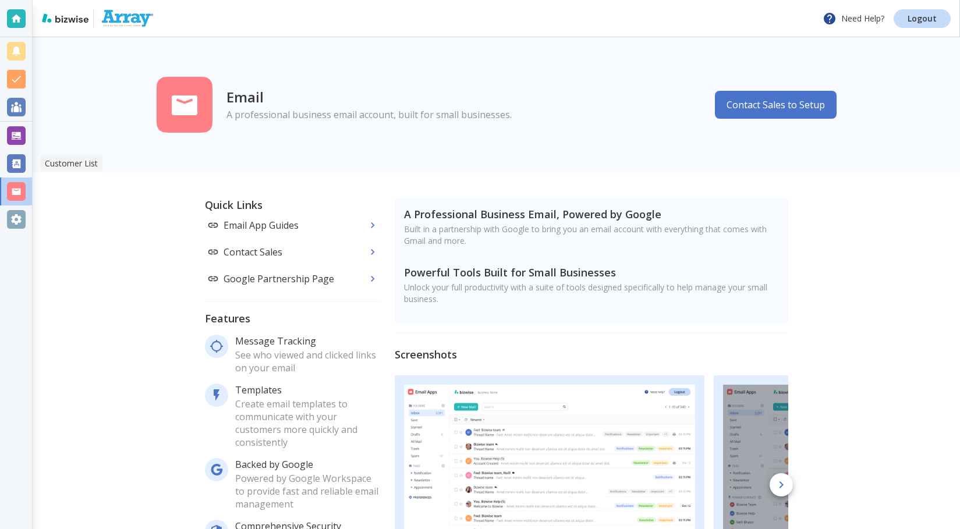
click at [17, 160] on div at bounding box center [16, 163] width 19 height 19
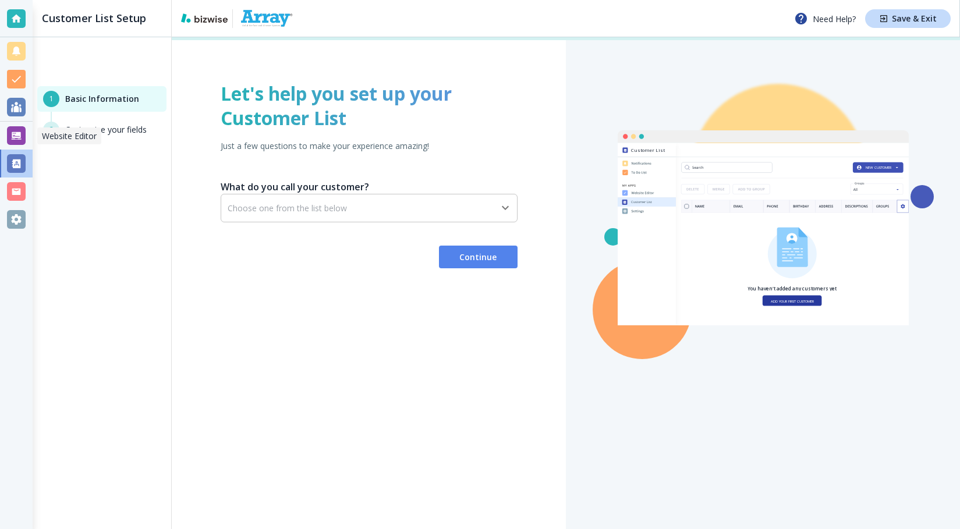
click at [20, 132] on div at bounding box center [16, 135] width 19 height 19
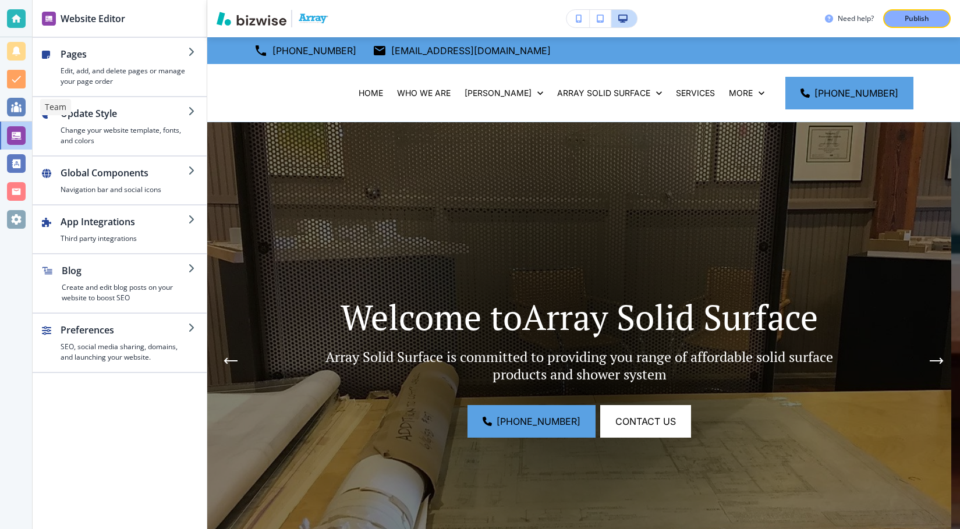
click at [16, 107] on div at bounding box center [16, 107] width 19 height 19
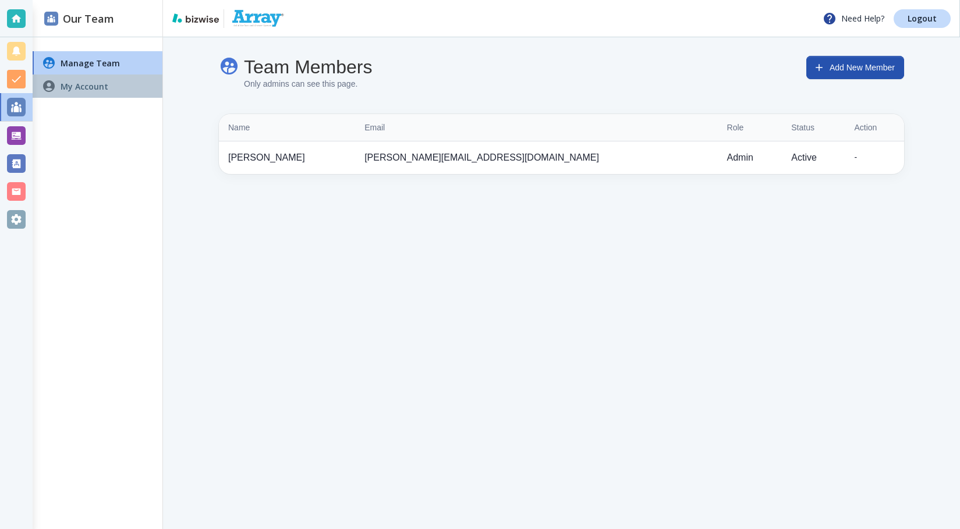
click at [97, 88] on h4 "My Account" at bounding box center [85, 86] width 48 height 12
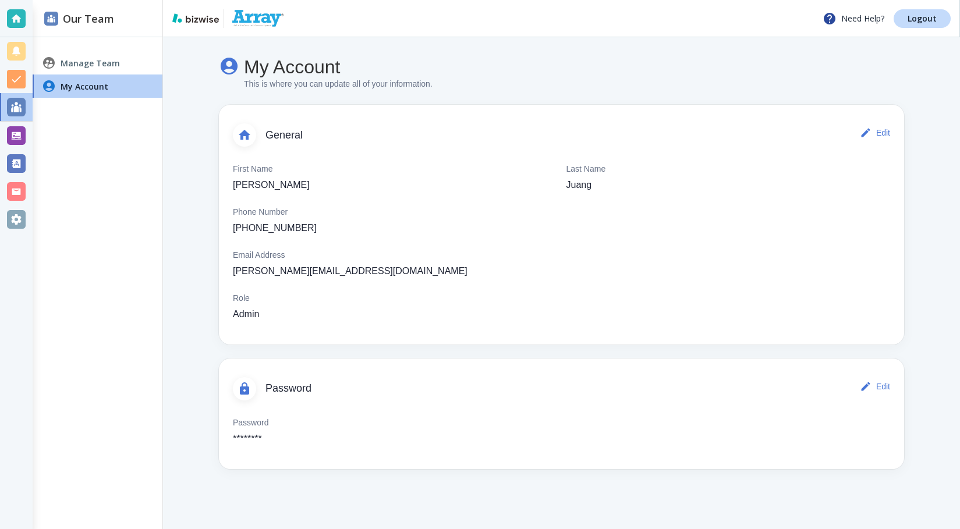
click at [91, 61] on h4 "Manage Team" at bounding box center [90, 63] width 59 height 12
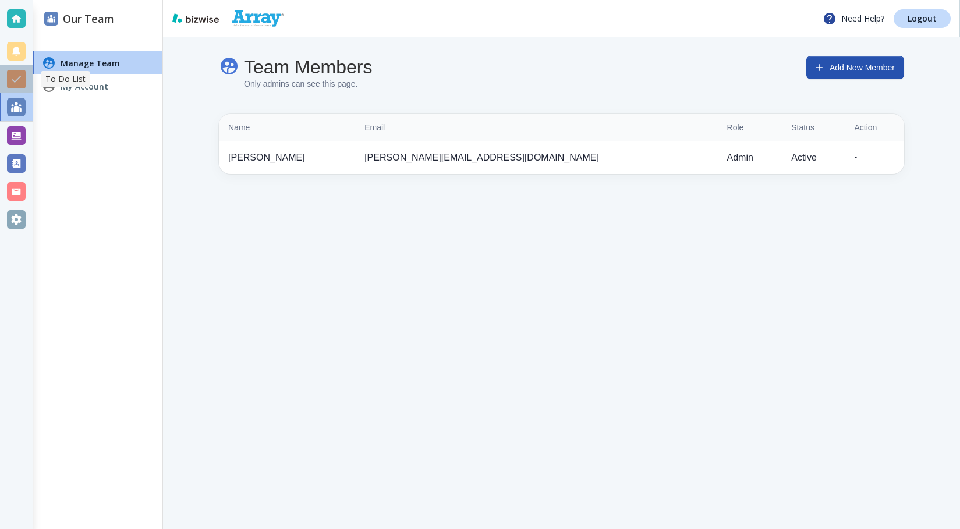
click at [15, 79] on div at bounding box center [16, 79] width 19 height 19
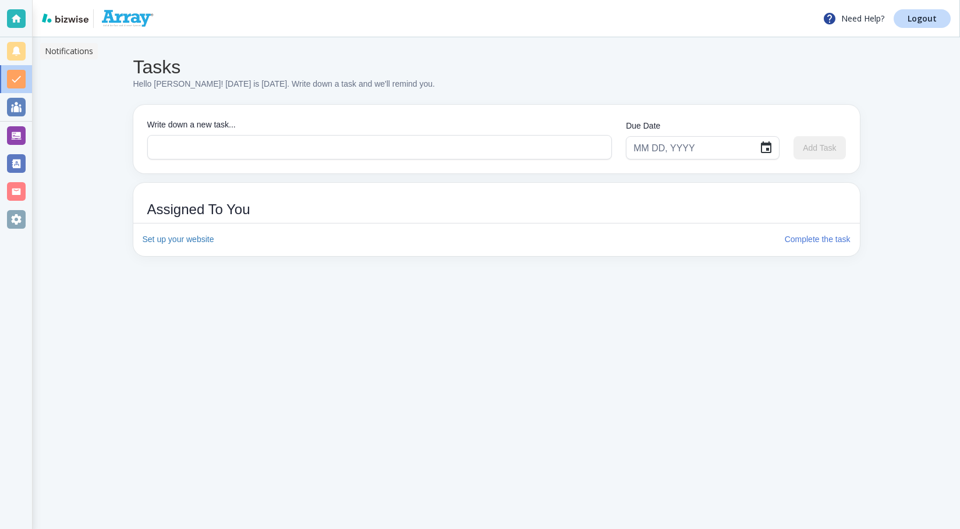
click at [14, 45] on div at bounding box center [16, 51] width 19 height 19
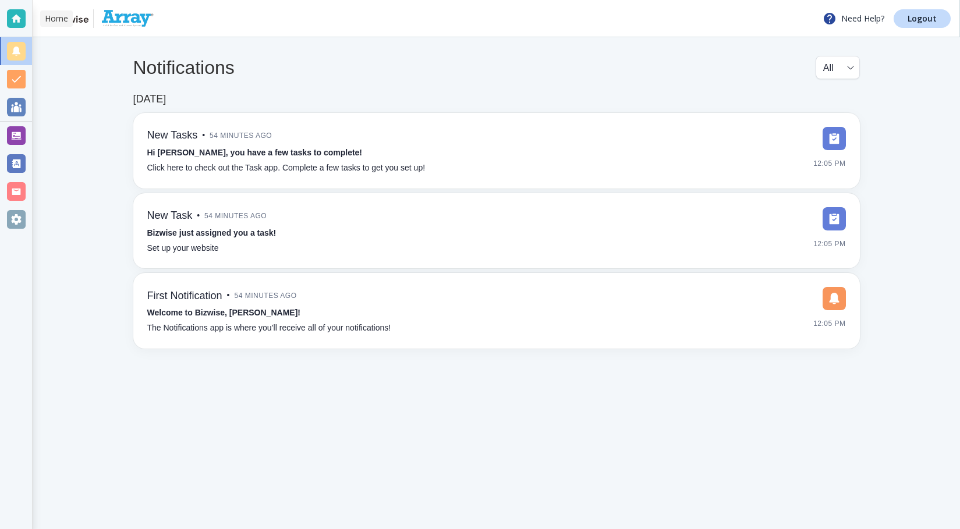
click at [19, 16] on div at bounding box center [16, 18] width 19 height 19
click at [15, 20] on div at bounding box center [16, 18] width 19 height 19
click at [12, 219] on div at bounding box center [16, 219] width 19 height 19
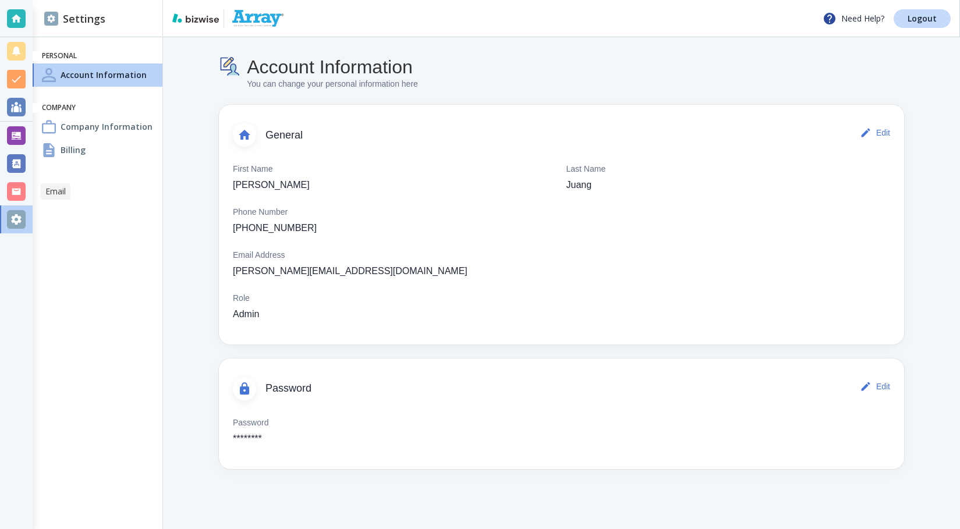
click at [16, 185] on div at bounding box center [16, 191] width 19 height 19
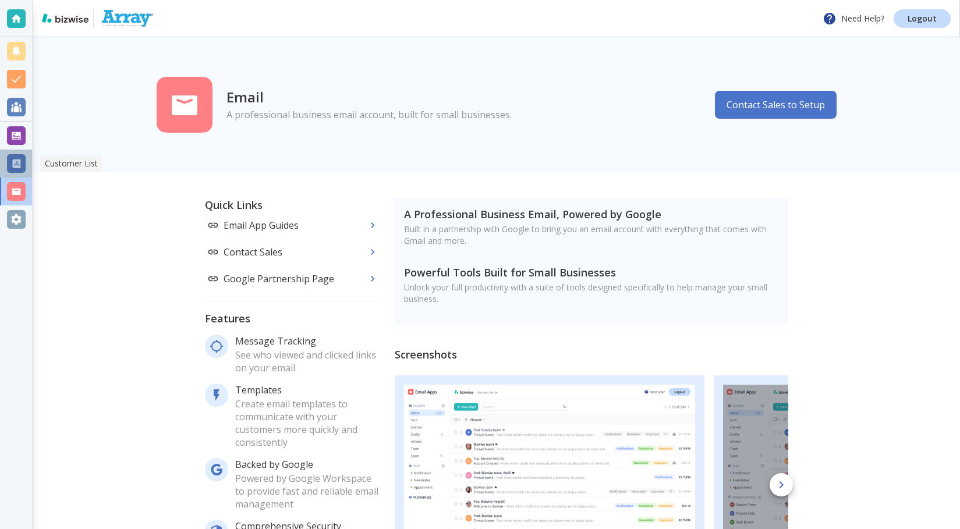
click at [9, 161] on div at bounding box center [16, 163] width 19 height 19
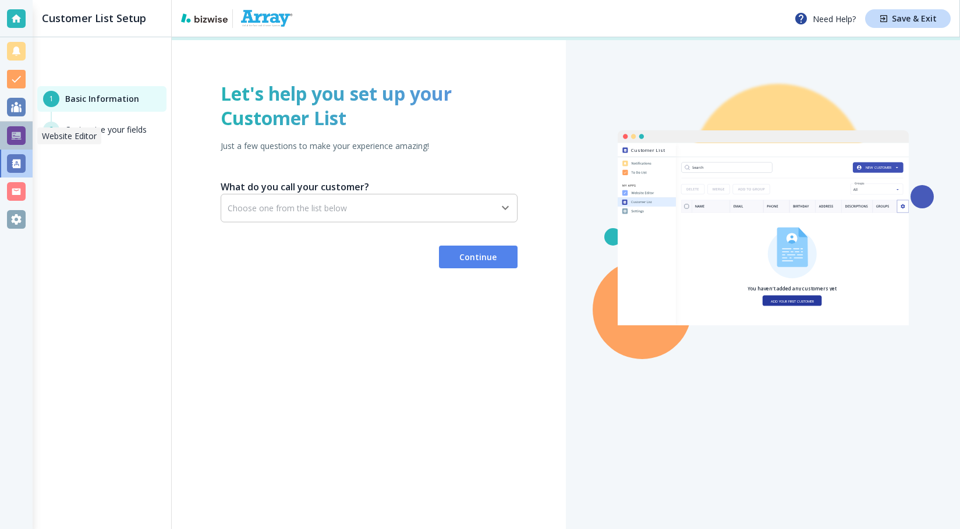
click at [16, 135] on div at bounding box center [16, 135] width 19 height 19
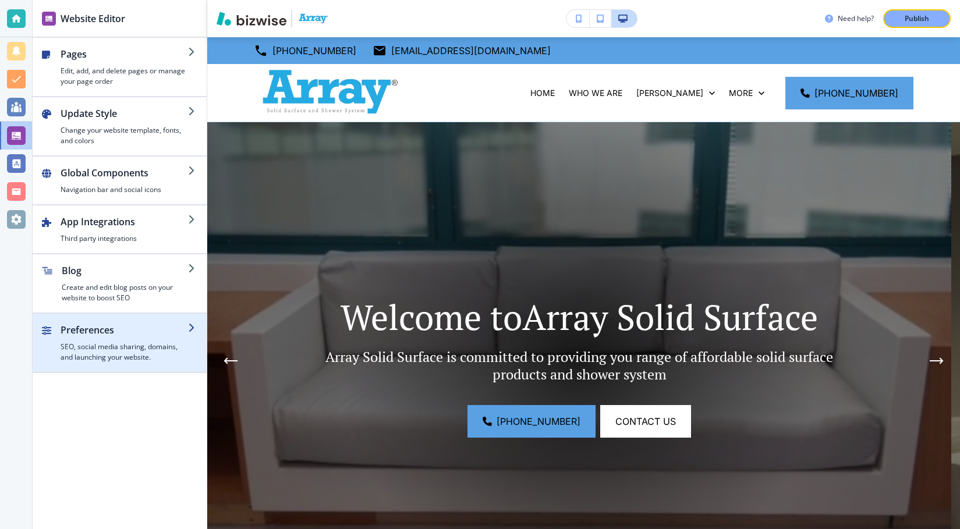
click at [159, 328] on h2 "Preferences" at bounding box center [124, 330] width 127 height 14
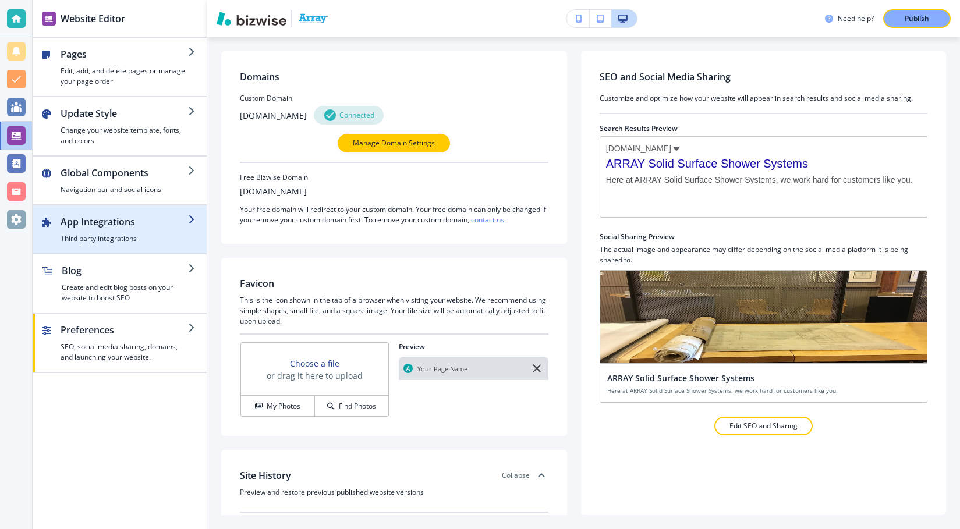
click at [118, 224] on h2 "App Integrations" at bounding box center [124, 222] width 127 height 14
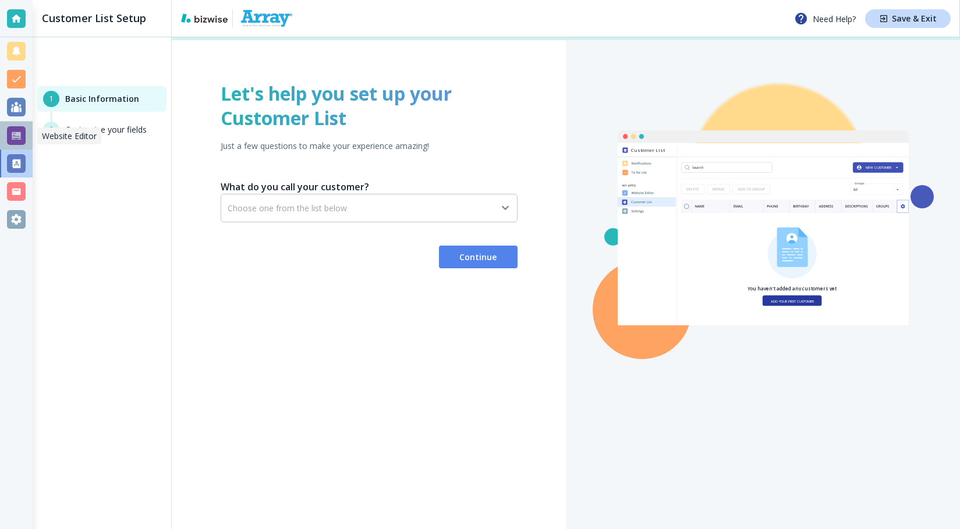
click at [19, 131] on div at bounding box center [16, 135] width 19 height 19
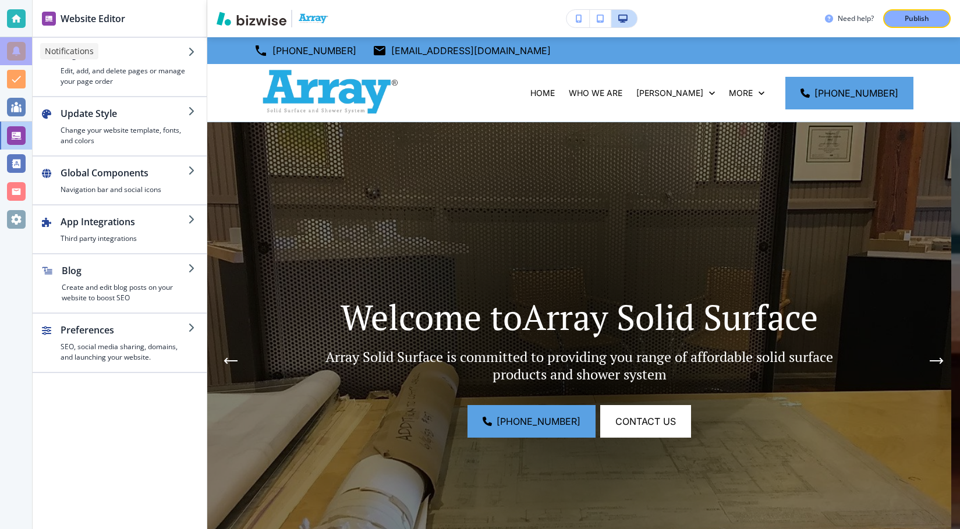
click at [14, 48] on div at bounding box center [16, 51] width 19 height 19
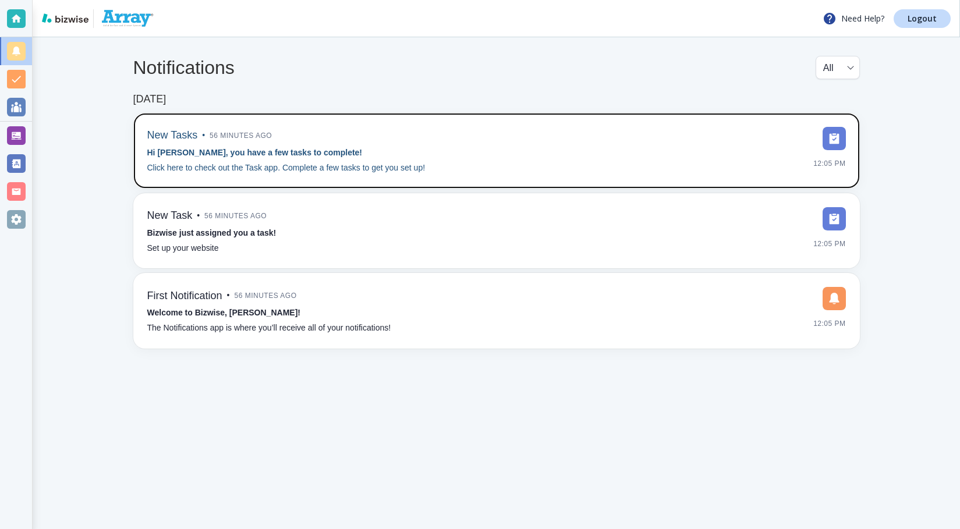
click at [288, 154] on strong "Hi [PERSON_NAME], you have a few tasks to complete!" at bounding box center [254, 152] width 215 height 9
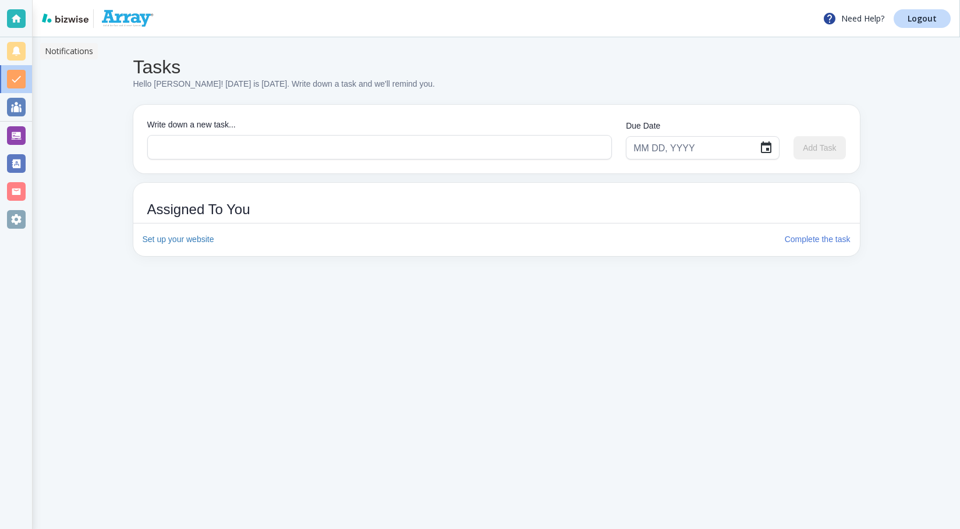
click at [12, 51] on div at bounding box center [16, 51] width 19 height 19
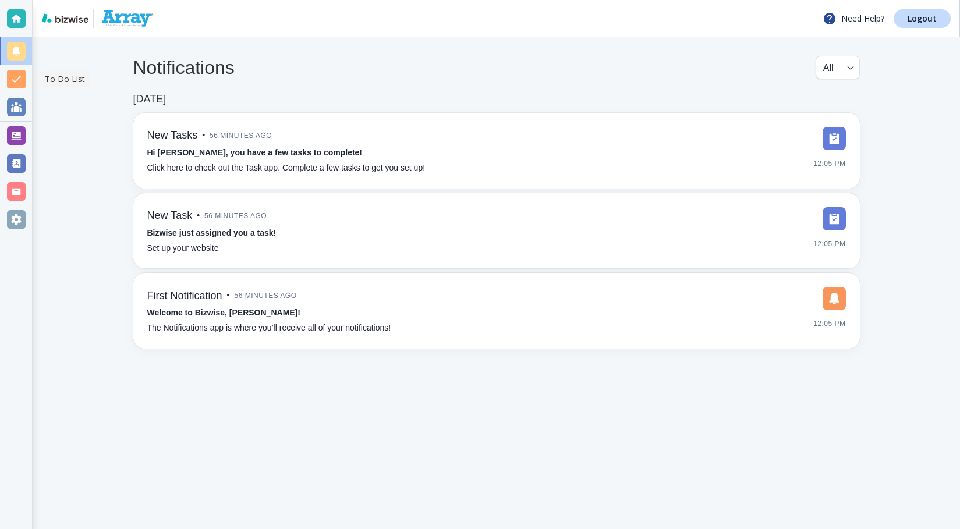
click at [10, 72] on div at bounding box center [16, 79] width 19 height 19
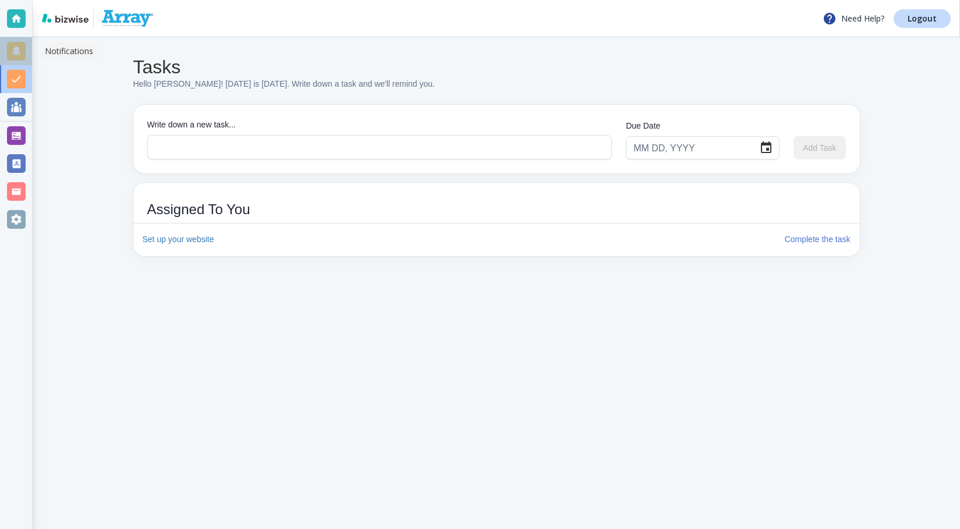
click at [16, 51] on div at bounding box center [16, 51] width 19 height 19
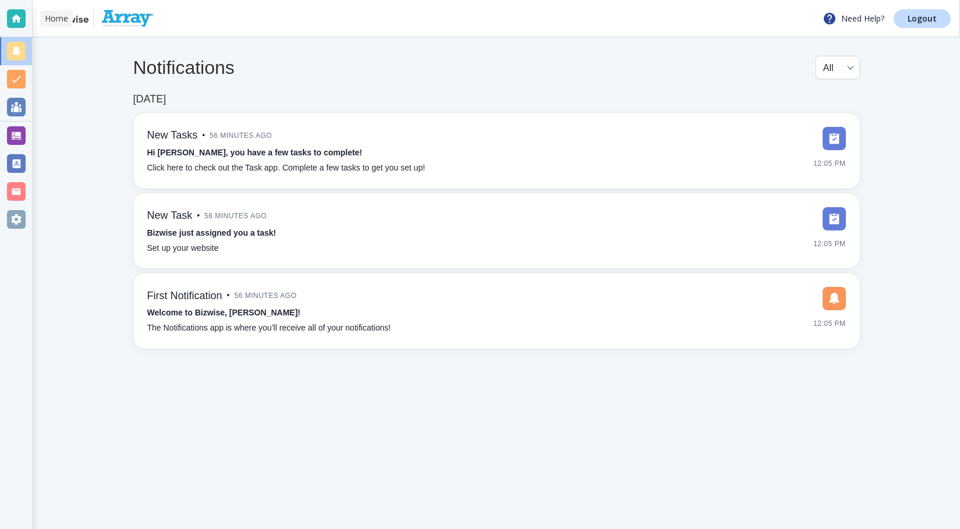
click at [15, 19] on div at bounding box center [16, 18] width 19 height 19
click at [132, 16] on img at bounding box center [125, 18] width 55 height 19
click at [13, 218] on div at bounding box center [16, 219] width 19 height 19
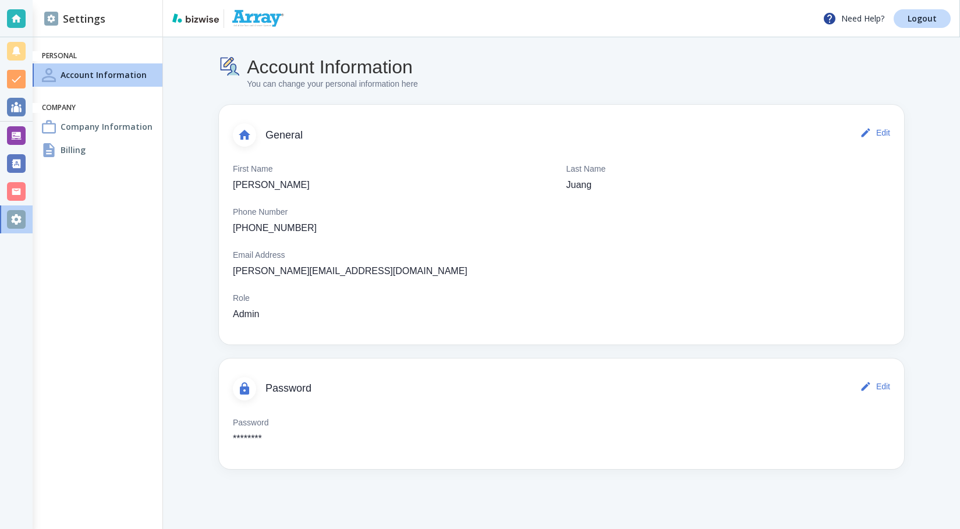
click at [88, 125] on h4 "Company Information" at bounding box center [107, 126] width 92 height 12
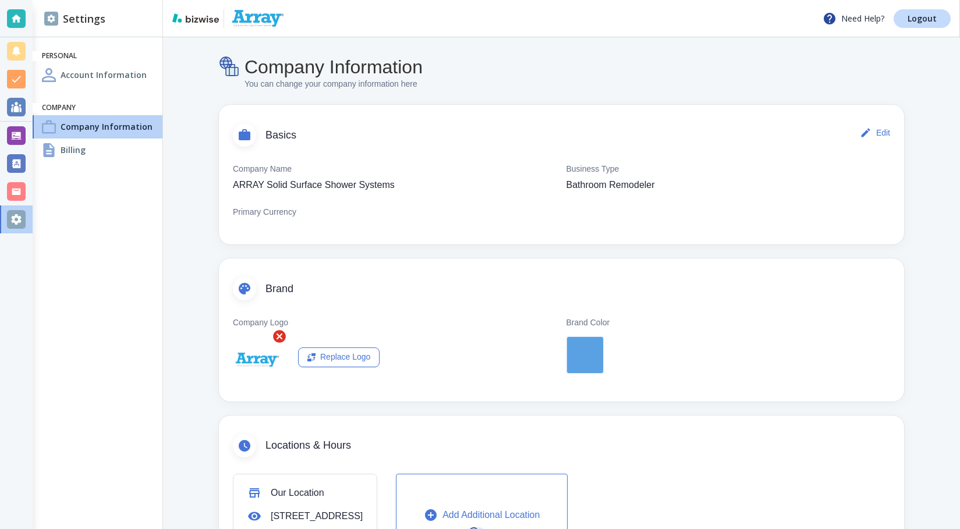
click at [119, 80] on h4 "Account Information" at bounding box center [104, 75] width 86 height 12
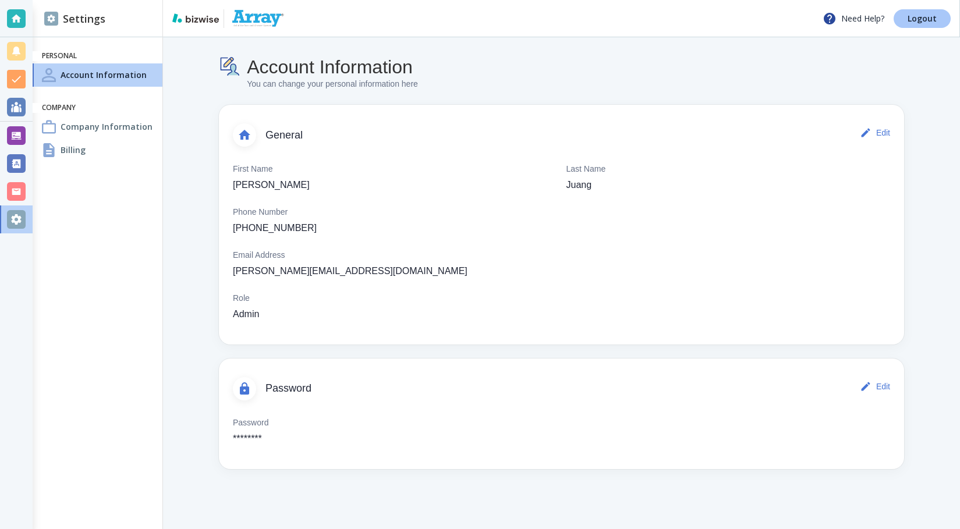
click at [920, 21] on p "Logout" at bounding box center [921, 19] width 29 height 8
